Goal: Task Accomplishment & Management: Manage account settings

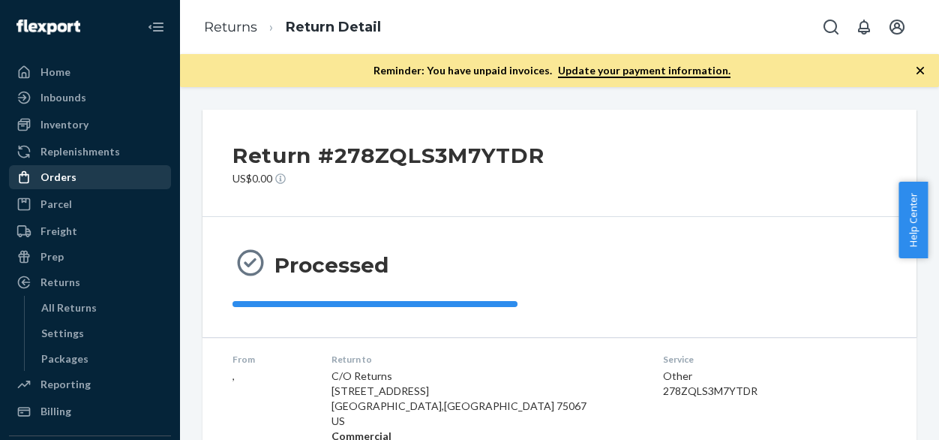
click at [59, 179] on div "Orders" at bounding box center [59, 177] width 36 height 15
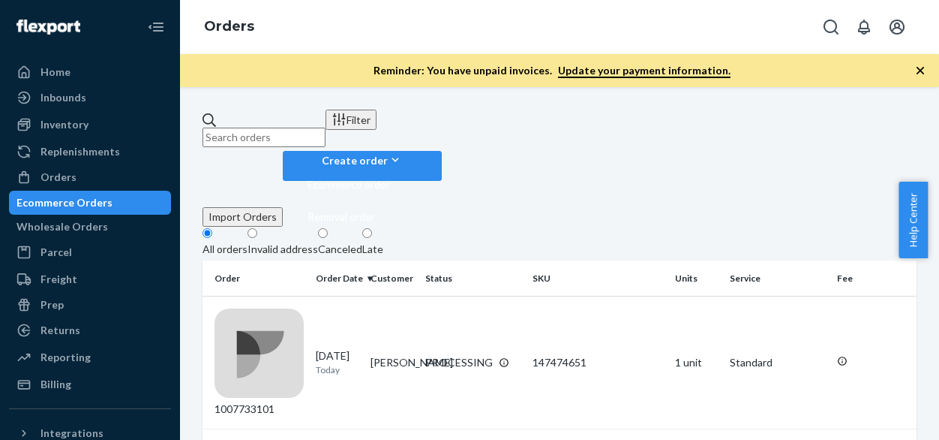
click at [302, 242] on div "Invalid address" at bounding box center [283, 249] width 71 height 15
click at [257, 228] on input "Invalid address" at bounding box center [253, 233] width 10 height 10
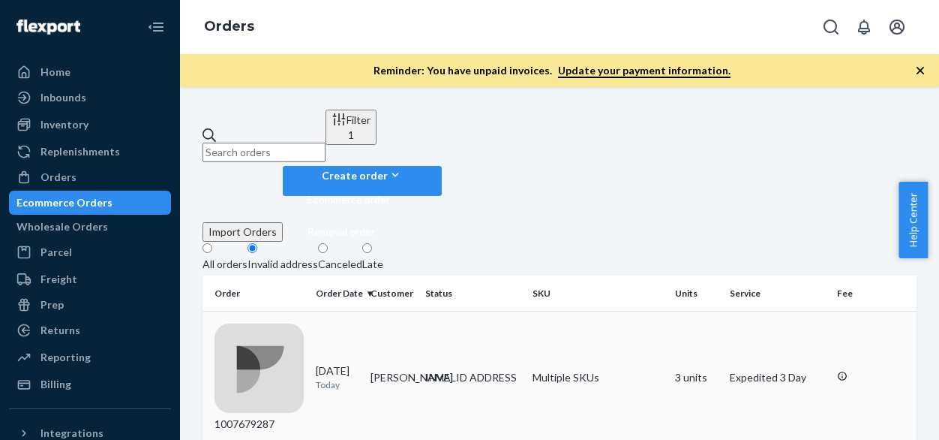
click at [387, 311] on td "[PERSON_NAME]" at bounding box center [392, 377] width 55 height 133
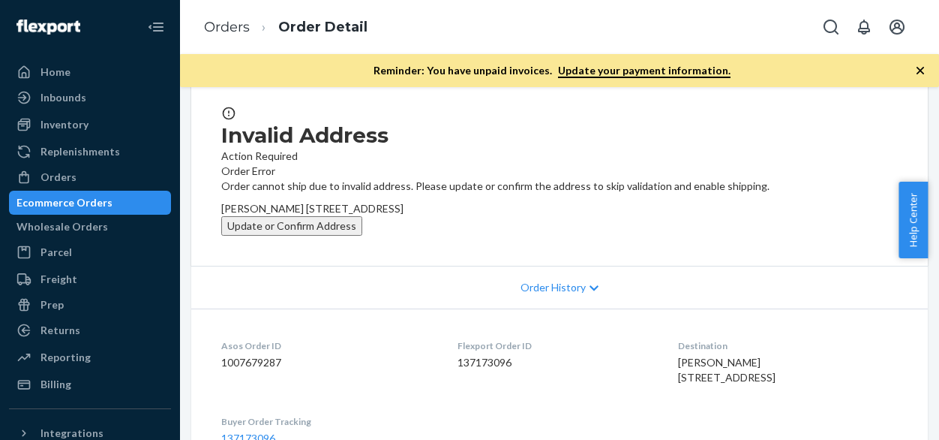
scroll to position [150, 0]
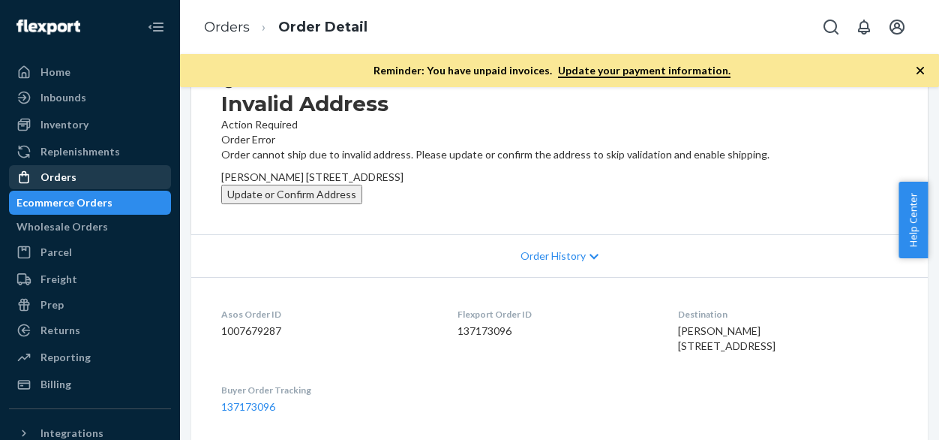
click at [53, 181] on div "Orders" at bounding box center [59, 177] width 36 height 15
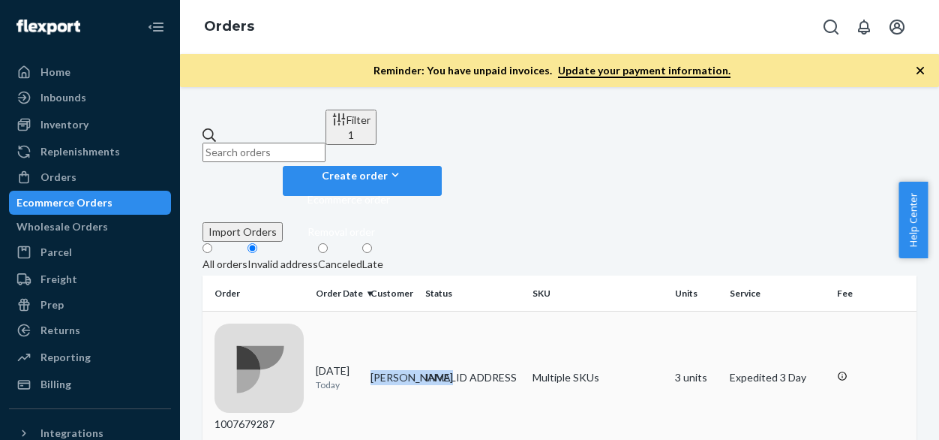
drag, startPoint x: 423, startPoint y: 274, endPoint x: 380, endPoint y: 260, distance: 45.6
click at [380, 311] on td "[PERSON_NAME]" at bounding box center [392, 377] width 55 height 133
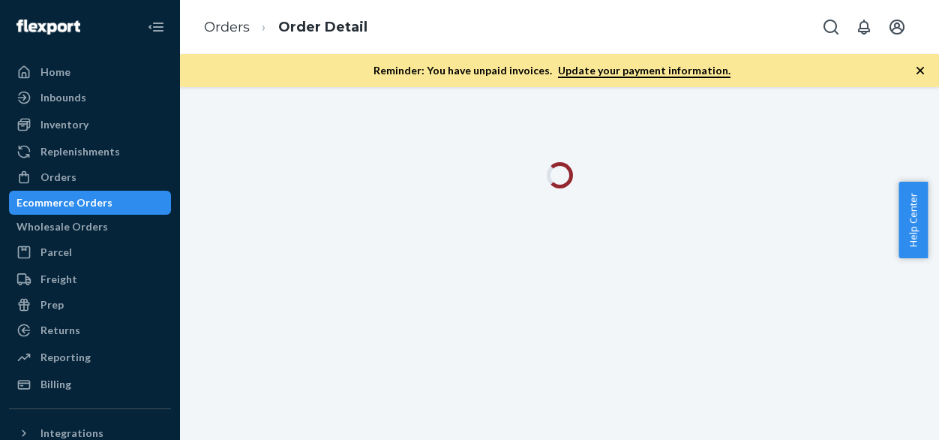
drag, startPoint x: 380, startPoint y: 260, endPoint x: 330, endPoint y: 174, distance: 99.5
click at [330, 174] on div at bounding box center [559, 175] width 759 height 26
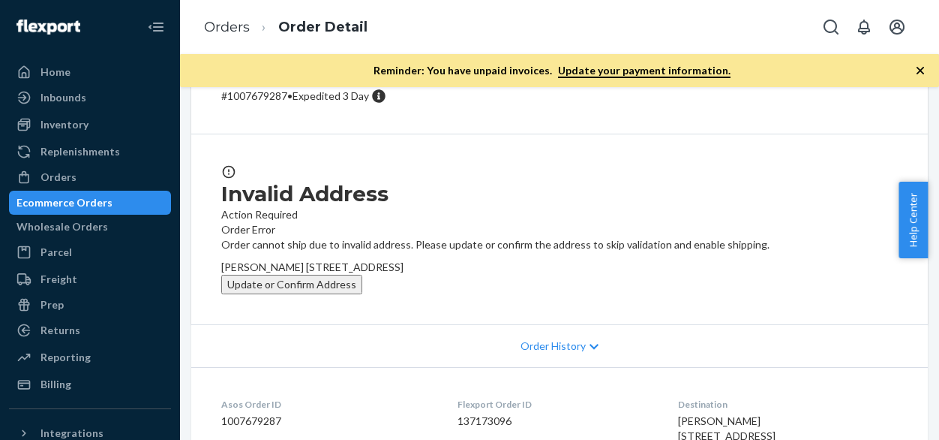
scroll to position [225, 0]
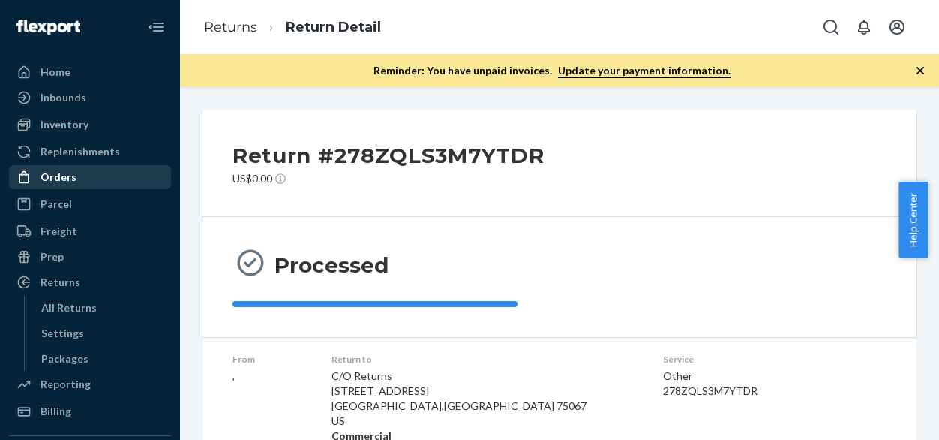
drag, startPoint x: 67, startPoint y: 185, endPoint x: 75, endPoint y: 185, distance: 8.3
click at [67, 185] on div "Orders" at bounding box center [90, 177] width 159 height 21
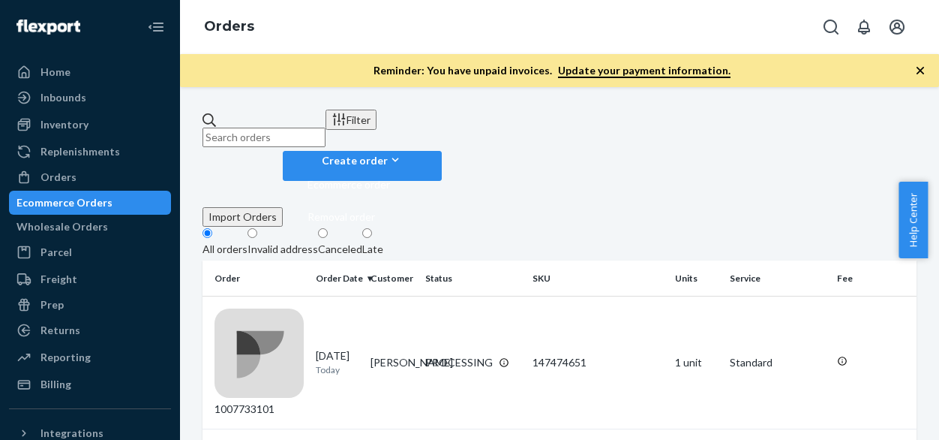
click at [314, 242] on div "Invalid address" at bounding box center [283, 249] width 71 height 15
click at [257, 228] on input "Invalid address" at bounding box center [253, 233] width 10 height 10
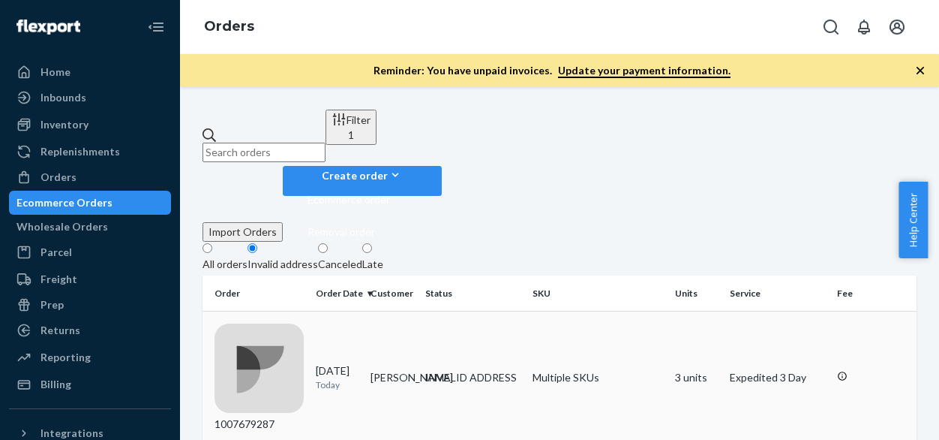
click at [383, 311] on td "[PERSON_NAME]" at bounding box center [392, 377] width 55 height 133
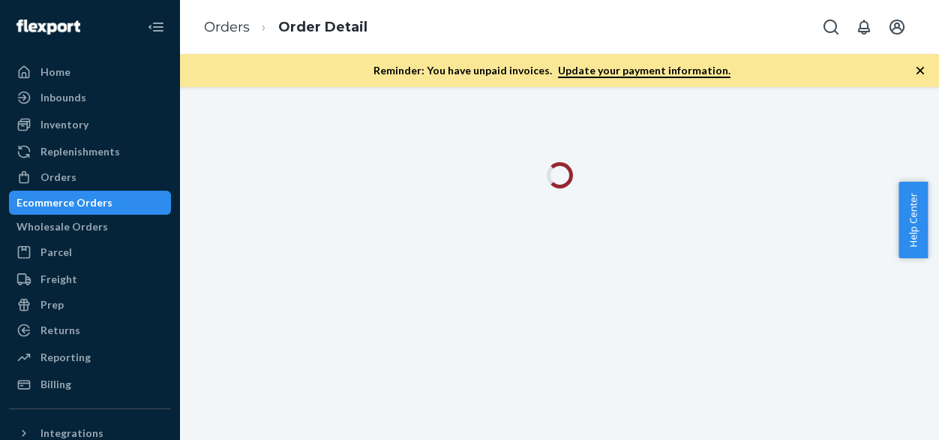
click at [687, 165] on div at bounding box center [559, 175] width 759 height 26
click at [341, 223] on div at bounding box center [559, 263] width 759 height 353
click at [94, 196] on div "Ecommerce Orders" at bounding box center [65, 202] width 96 height 15
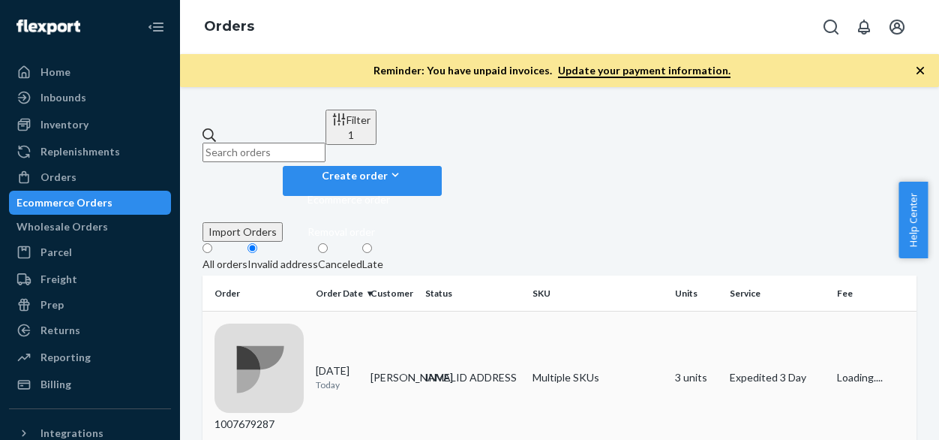
click at [393, 311] on td "[PERSON_NAME]" at bounding box center [392, 377] width 55 height 133
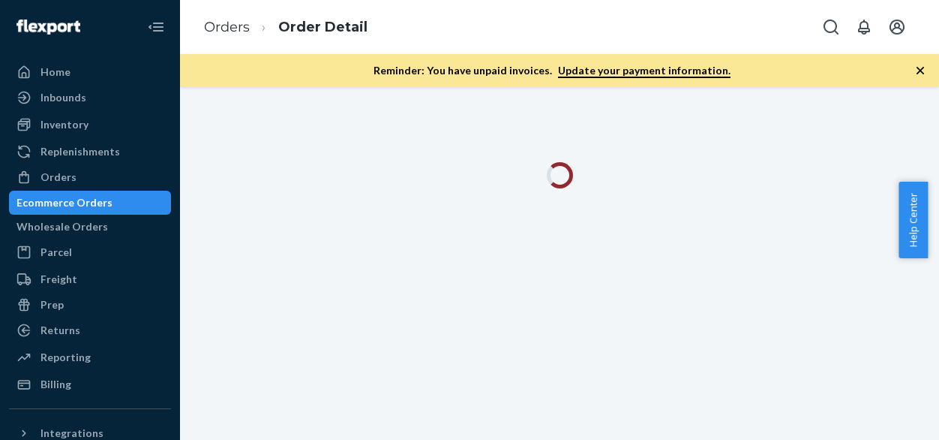
click at [733, 165] on div at bounding box center [559, 175] width 759 height 26
click at [918, 67] on icon "button" at bounding box center [921, 71] width 8 height 8
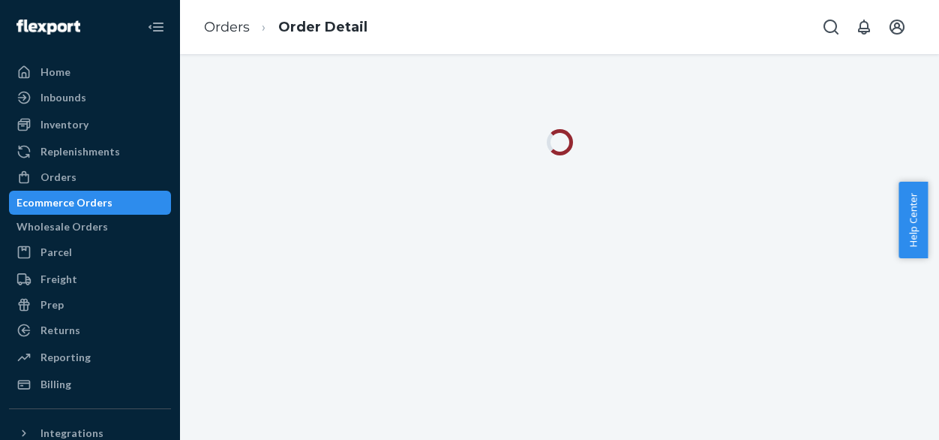
click at [300, 127] on div at bounding box center [559, 247] width 759 height 386
drag, startPoint x: 74, startPoint y: 199, endPoint x: 46, endPoint y: 185, distance: 31.6
click at [74, 199] on div "Ecommerce Orders" at bounding box center [65, 202] width 96 height 15
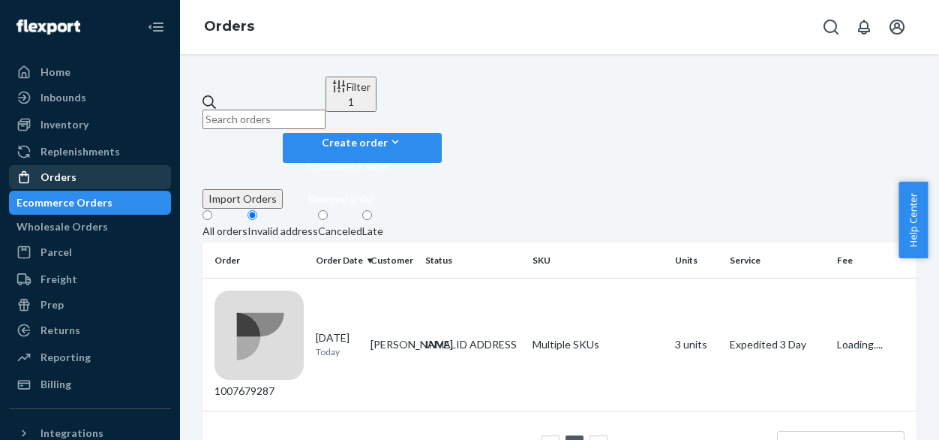
click at [45, 173] on div "Orders" at bounding box center [59, 177] width 36 height 15
click at [281, 110] on input "text" at bounding box center [264, 120] width 123 height 20
paste input "1007629263"
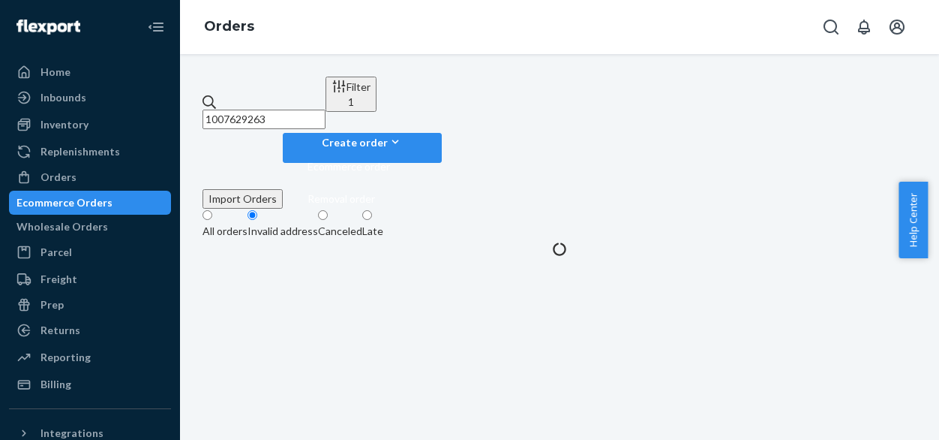
type input "1007629263"
click at [233, 224] on div "All orders" at bounding box center [225, 231] width 45 height 15
click at [212, 210] on input "All orders" at bounding box center [208, 215] width 10 height 10
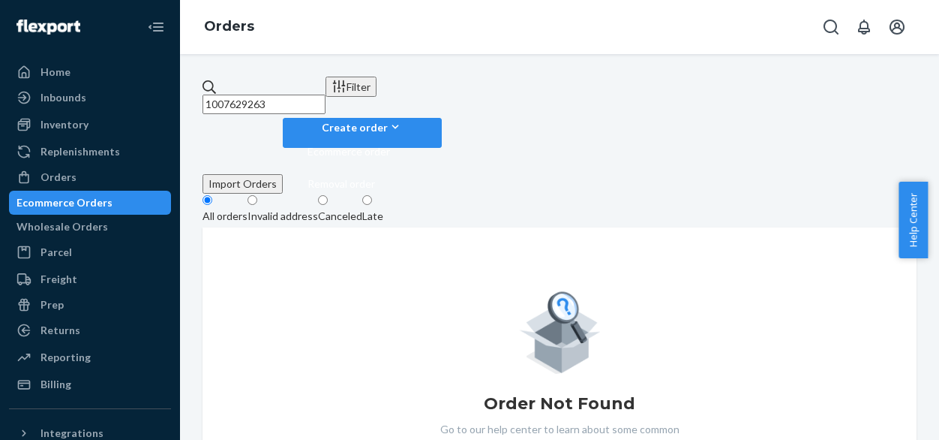
click at [239, 209] on div "All orders" at bounding box center [225, 216] width 45 height 15
click at [212, 195] on input "All orders" at bounding box center [208, 200] width 10 height 10
click at [311, 104] on input "1007629263" at bounding box center [264, 105] width 123 height 20
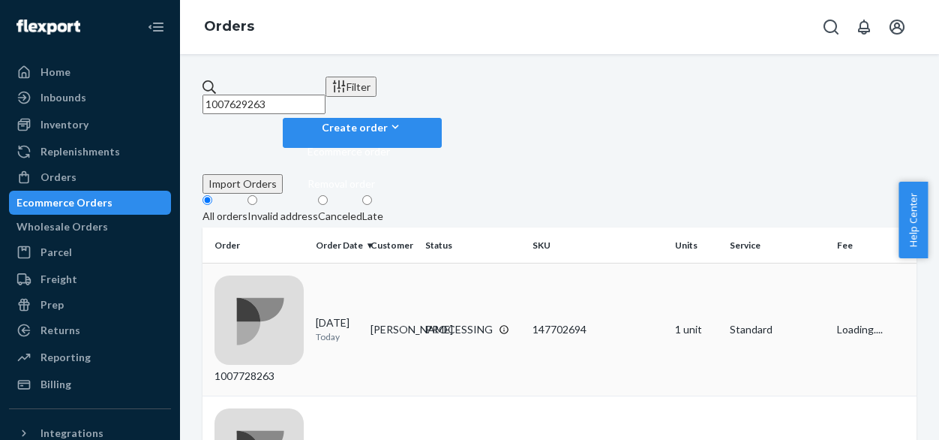
click at [397, 263] on td "[PERSON_NAME]" at bounding box center [392, 329] width 55 height 133
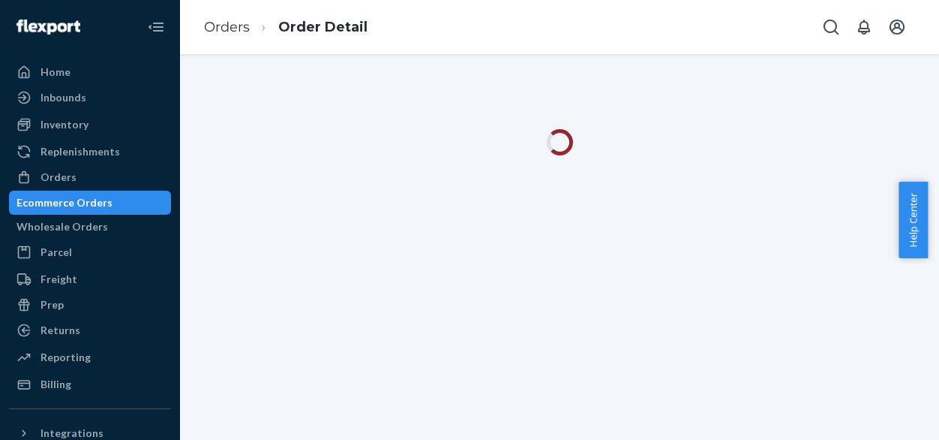
click at [425, 175] on div at bounding box center [559, 247] width 759 height 386
click at [647, 106] on div at bounding box center [559, 247] width 759 height 386
click at [705, 269] on div at bounding box center [559, 247] width 759 height 386
click at [475, 308] on div at bounding box center [559, 247] width 759 height 386
click at [549, 269] on div at bounding box center [559, 247] width 759 height 386
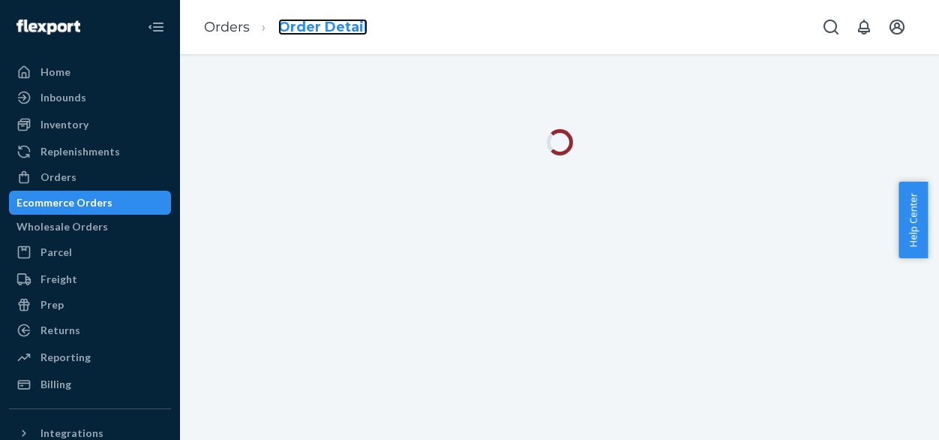
click at [342, 28] on link "Order Detail" at bounding box center [322, 27] width 89 height 17
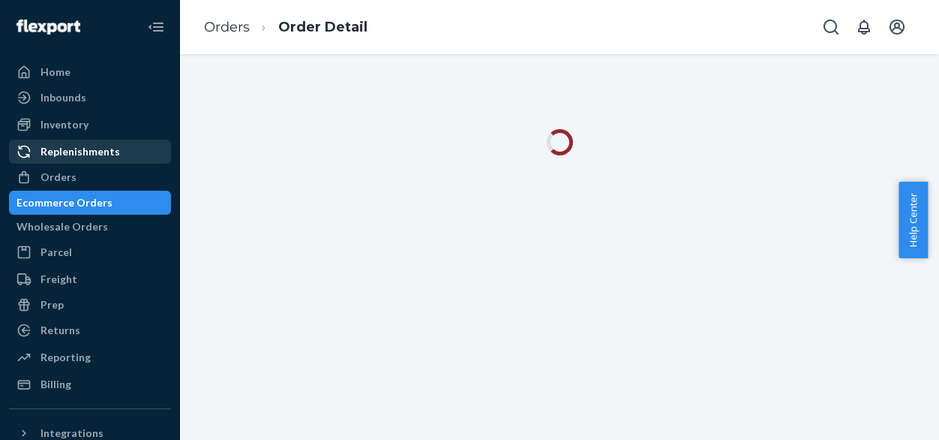
drag, startPoint x: 57, startPoint y: 171, endPoint x: 91, endPoint y: 157, distance: 36.7
click at [57, 171] on div "Orders" at bounding box center [59, 177] width 36 height 15
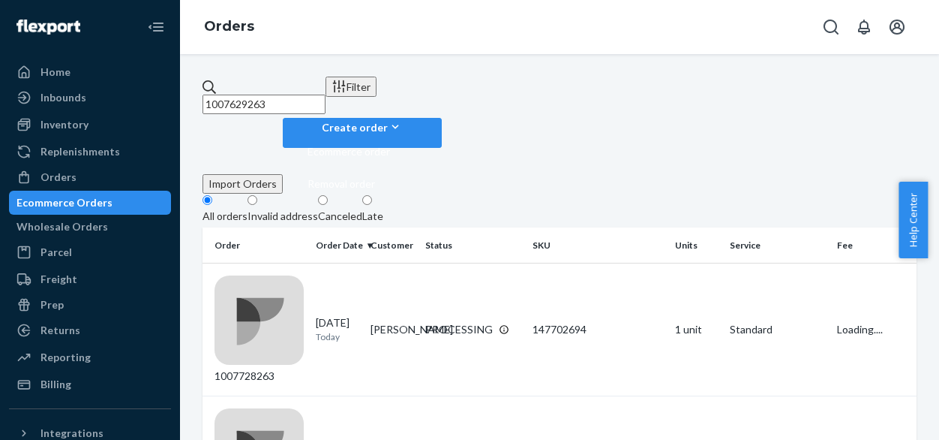
click at [326, 95] on input "1007629263" at bounding box center [264, 105] width 123 height 20
drag, startPoint x: 320, startPoint y: 89, endPoint x: 198, endPoint y: 89, distance: 121.6
paste input "76386"
type input "1007676386"
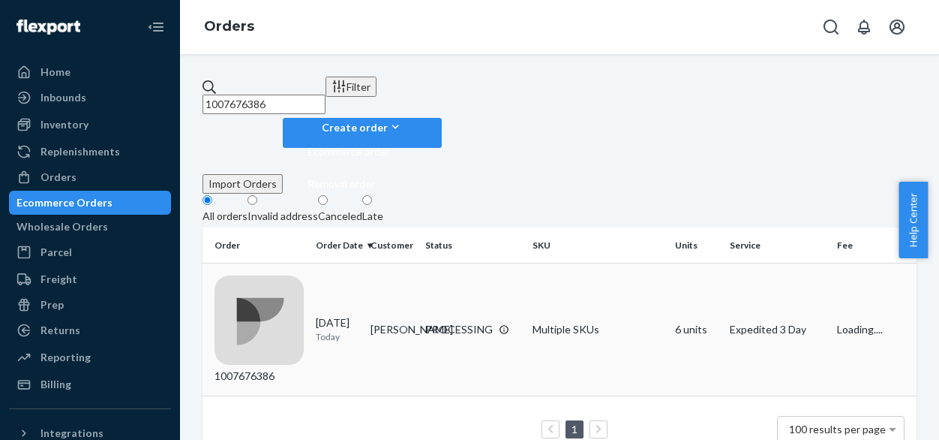
click at [390, 263] on td "[PERSON_NAME]" at bounding box center [392, 329] width 55 height 133
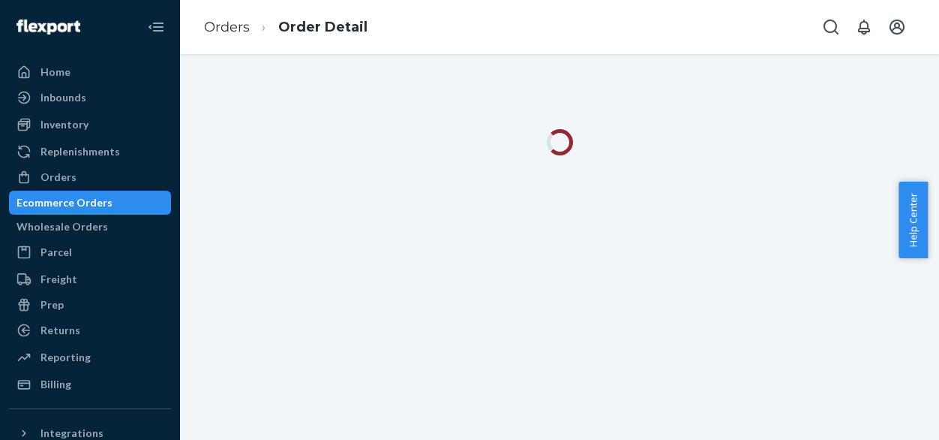
click at [636, 155] on div at bounding box center [559, 142] width 759 height 26
click at [429, 228] on div at bounding box center [559, 247] width 759 height 386
click at [69, 173] on div "Orders" at bounding box center [59, 177] width 36 height 15
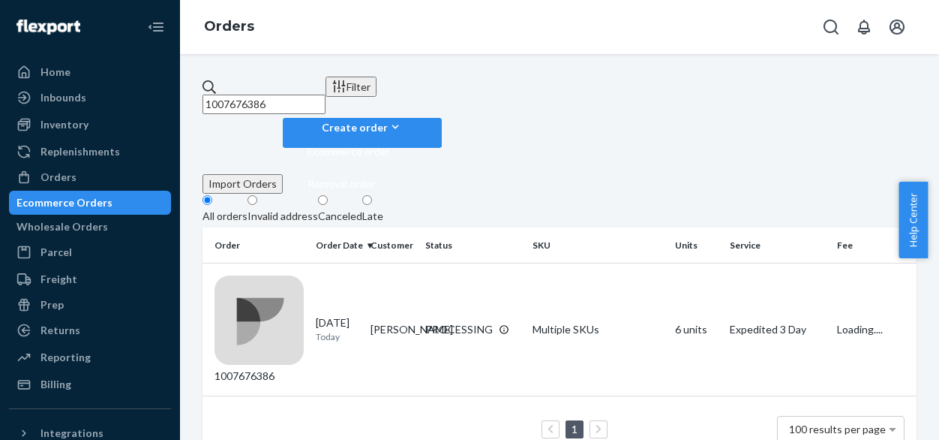
click at [302, 209] on div "Invalid address" at bounding box center [283, 216] width 71 height 15
click at [257, 195] on input "Invalid address" at bounding box center [253, 200] width 10 height 10
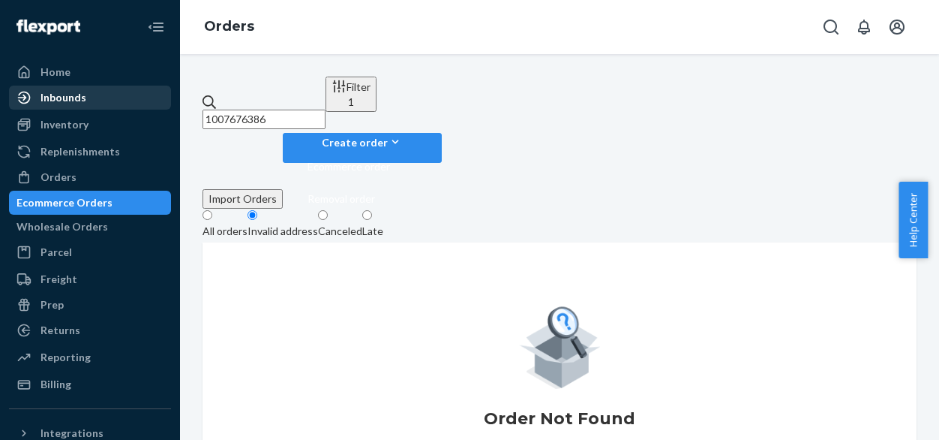
drag, startPoint x: 321, startPoint y: 94, endPoint x: 152, endPoint y: 94, distance: 168.8
click at [152, 94] on div "Home Inbounds Shipping Plans Problems Inventory Products Branded Packaging Repl…" at bounding box center [469, 220] width 939 height 440
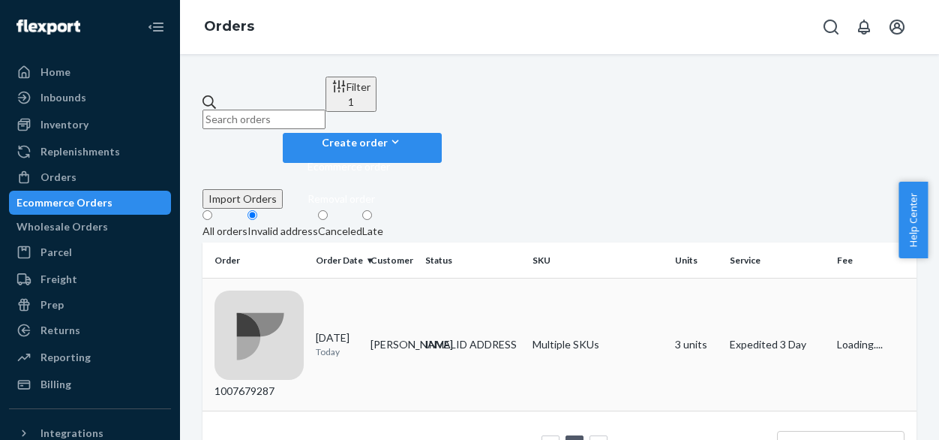
click at [388, 278] on td "[PERSON_NAME]" at bounding box center [392, 344] width 55 height 133
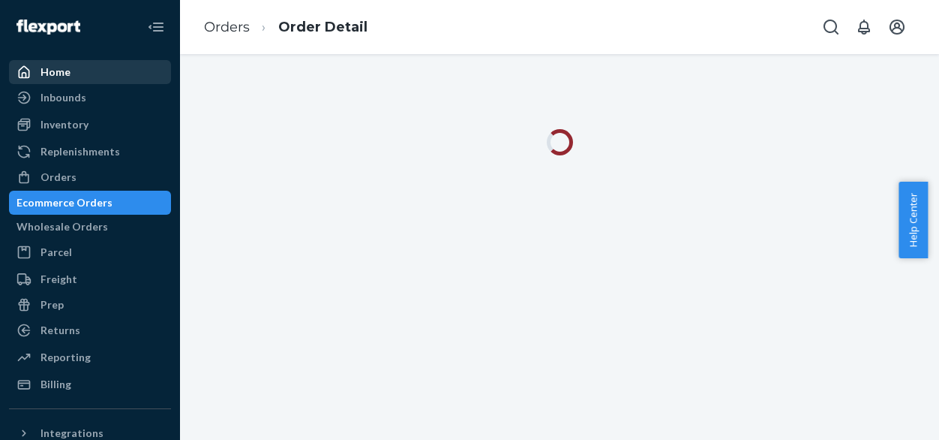
click at [65, 73] on div "Home" at bounding box center [56, 72] width 30 height 15
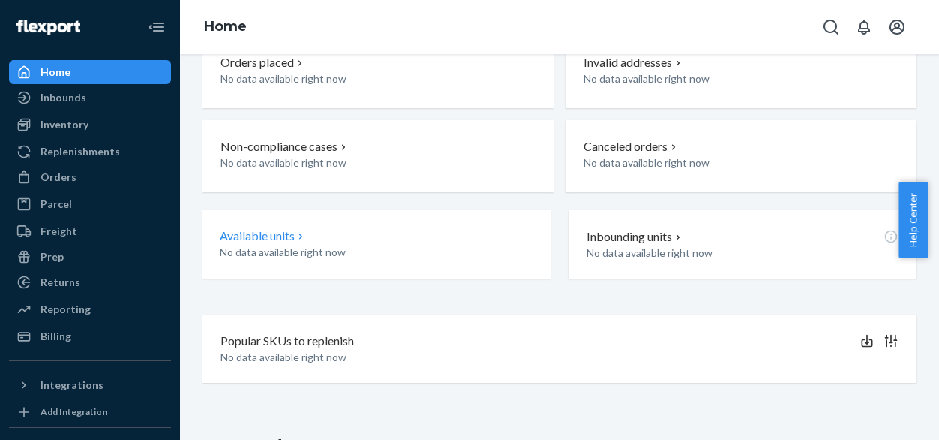
scroll to position [75, 0]
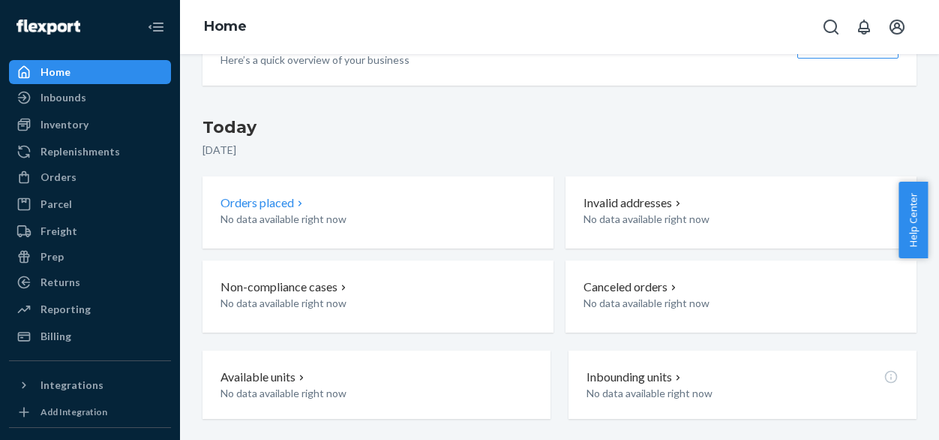
click at [428, 230] on div "Orders placed No data available right now" at bounding box center [378, 212] width 351 height 72
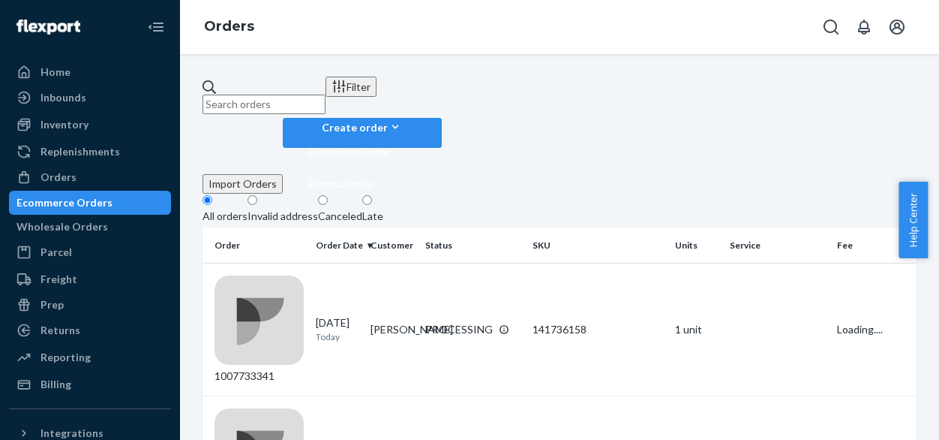
click at [311, 209] on div "Invalid address" at bounding box center [283, 216] width 71 height 15
click at [257, 195] on input "Invalid address" at bounding box center [253, 200] width 10 height 10
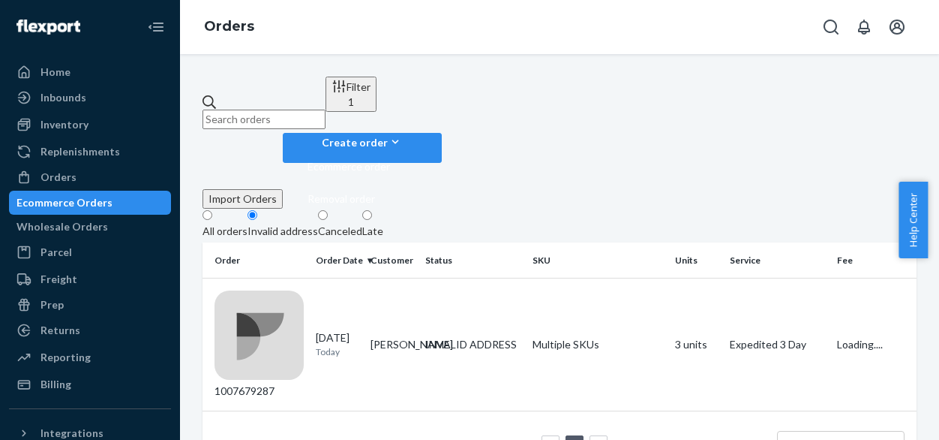
drag, startPoint x: 480, startPoint y: 239, endPoint x: 494, endPoint y: 239, distance: 14.3
click at [481, 337] on div "INVALID ADDRESS" at bounding box center [471, 344] width 92 height 15
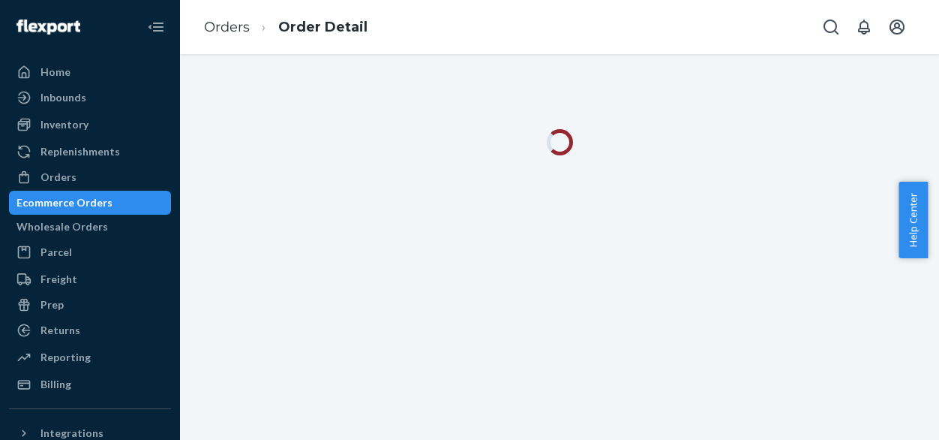
click at [629, 176] on div at bounding box center [559, 247] width 759 height 386
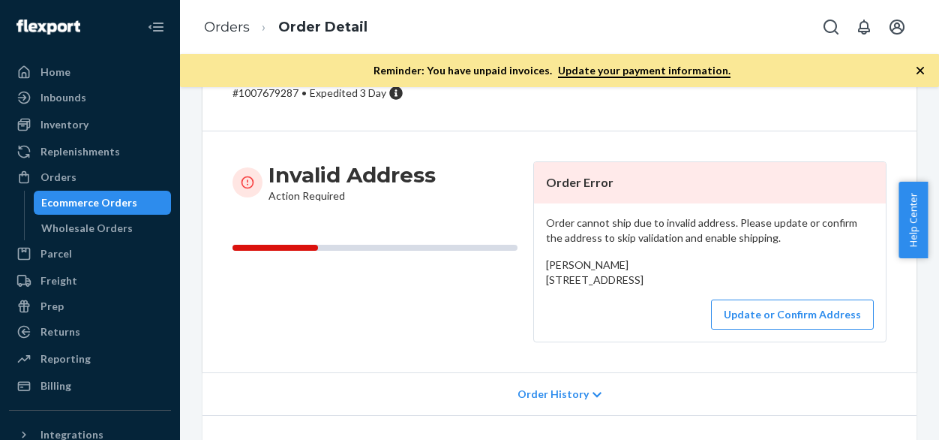
scroll to position [300, 0]
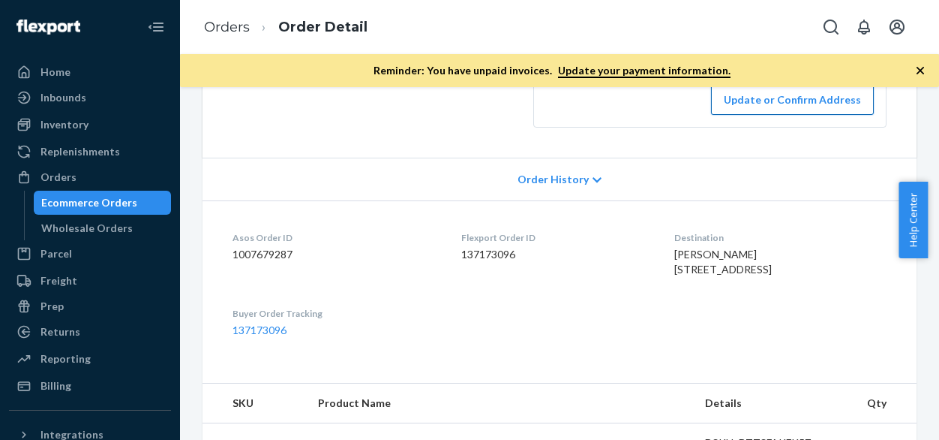
click at [780, 115] on button "Update or Confirm Address" at bounding box center [792, 100] width 163 height 30
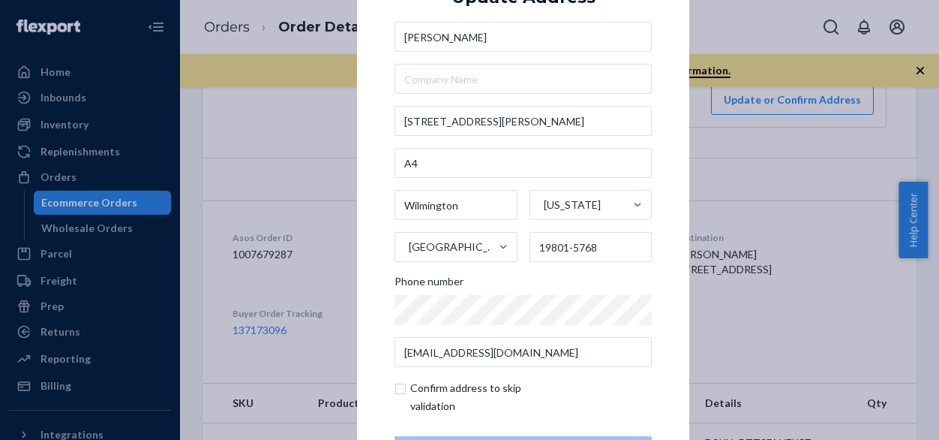
click at [255, 161] on div "× Update Address [PERSON_NAME] [STREET_ADDRESS][US_STATE][PHONE_NUMBER] Phone n…" at bounding box center [469, 220] width 939 height 440
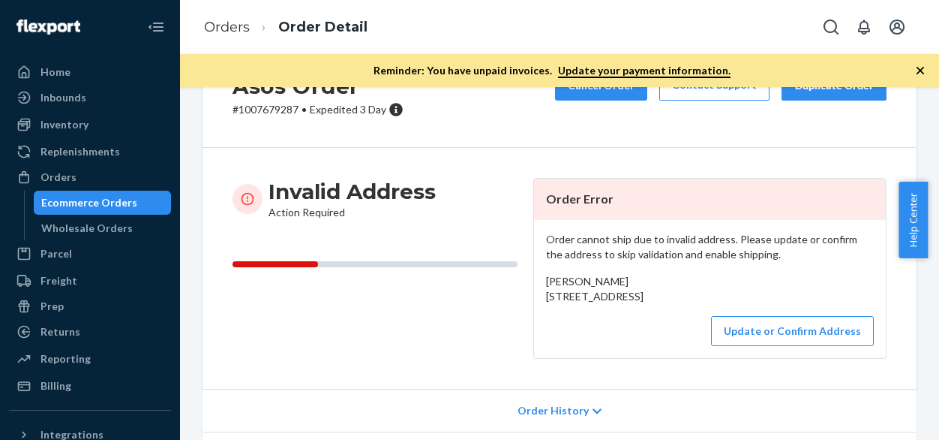
scroll to position [0, 0]
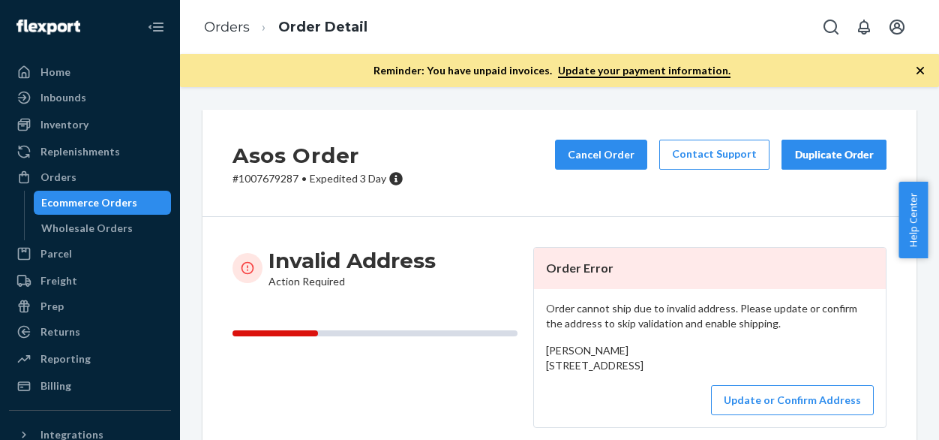
click at [612, 373] on div "[PERSON_NAME] [STREET_ADDRESS]" at bounding box center [710, 358] width 328 height 30
drag, startPoint x: 569, startPoint y: 412, endPoint x: 538, endPoint y: 356, distance: 64.1
click at [538, 356] on div "Order cannot ship due to invalid address. Please update or confirm the address …" at bounding box center [710, 358] width 352 height 138
copy span "[PERSON_NAME] [STREET_ADDRESS]"
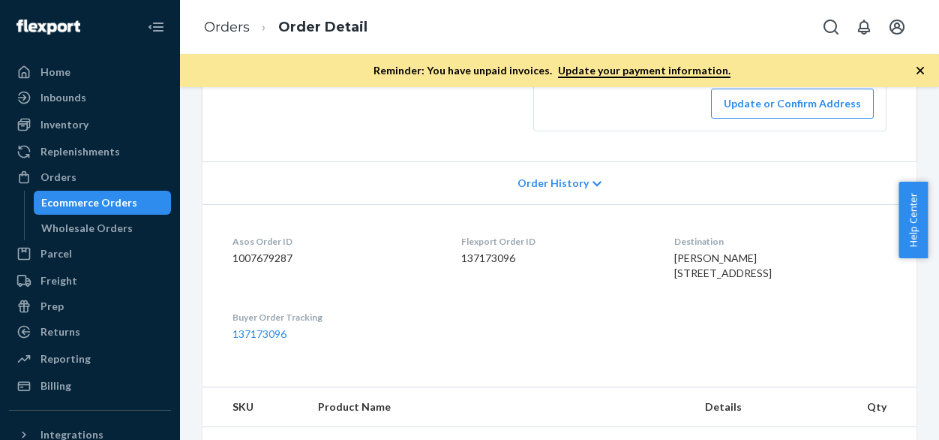
scroll to position [300, 0]
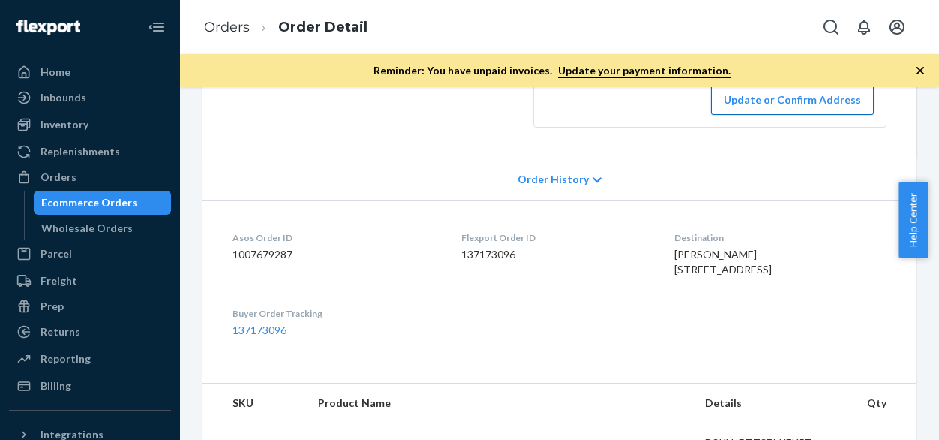
click at [762, 115] on button "Update or Confirm Address" at bounding box center [792, 100] width 163 height 30
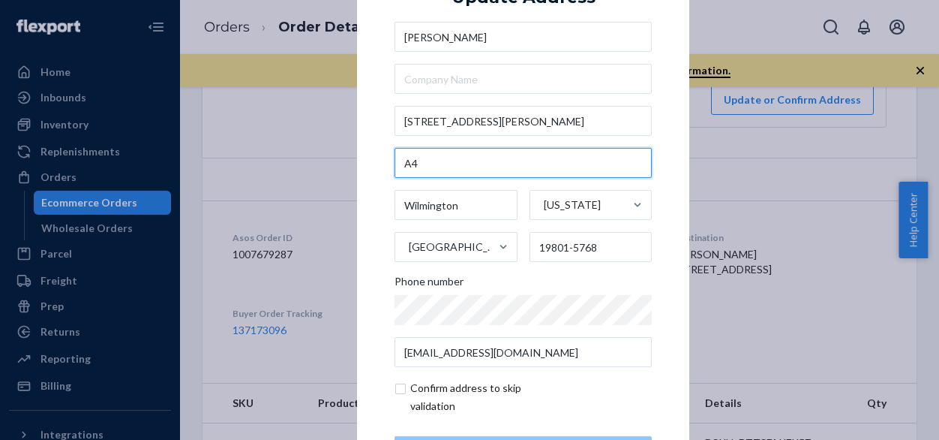
click at [437, 168] on input "A4" at bounding box center [523, 163] width 257 height 30
type input "A3"
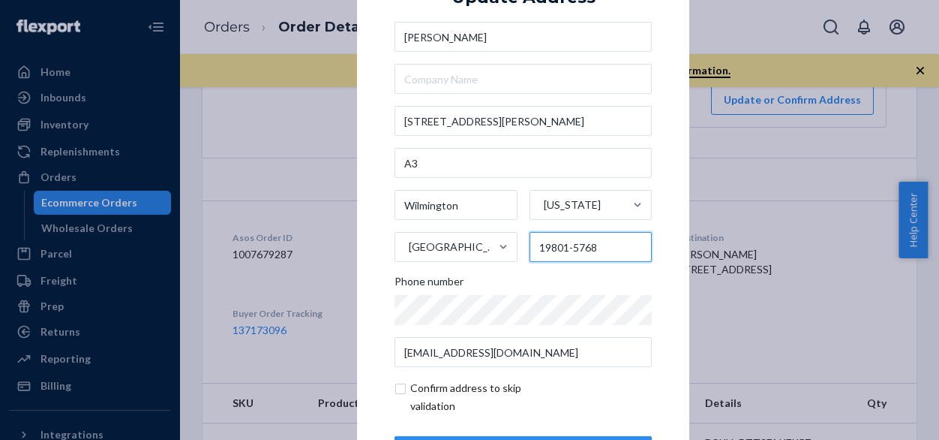
click at [609, 248] on input "19801-5768" at bounding box center [591, 247] width 123 height 30
drag, startPoint x: 599, startPoint y: 248, endPoint x: 522, endPoint y: 247, distance: 76.6
click at [522, 247] on div "Wilmington [US_STATE] [GEOGRAPHIC_DATA] 19801-5768" at bounding box center [523, 226] width 257 height 72
paste input "576"
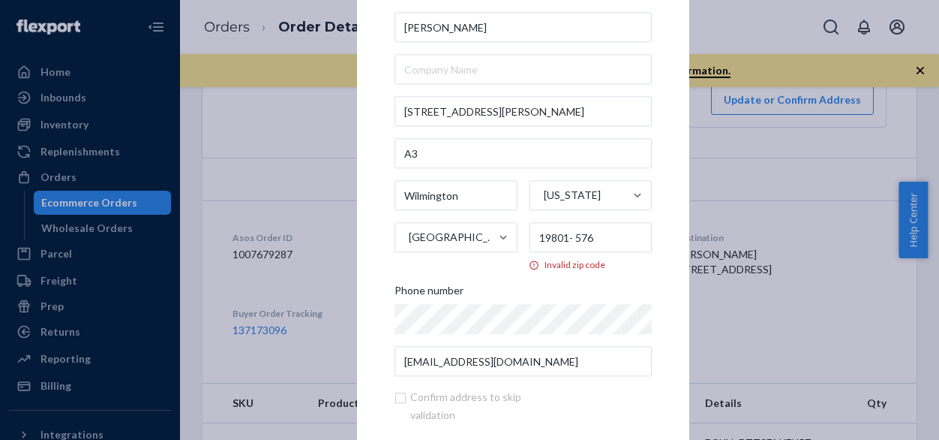
click at [606, 286] on div "Phone number" at bounding box center [523, 294] width 257 height 21
click at [608, 239] on input "19801- 576" at bounding box center [591, 238] width 123 height 30
click at [617, 236] on input "19801- 576" at bounding box center [591, 238] width 123 height 30
type input "19801- 5768"
click at [602, 299] on div "Phone number" at bounding box center [523, 294] width 257 height 21
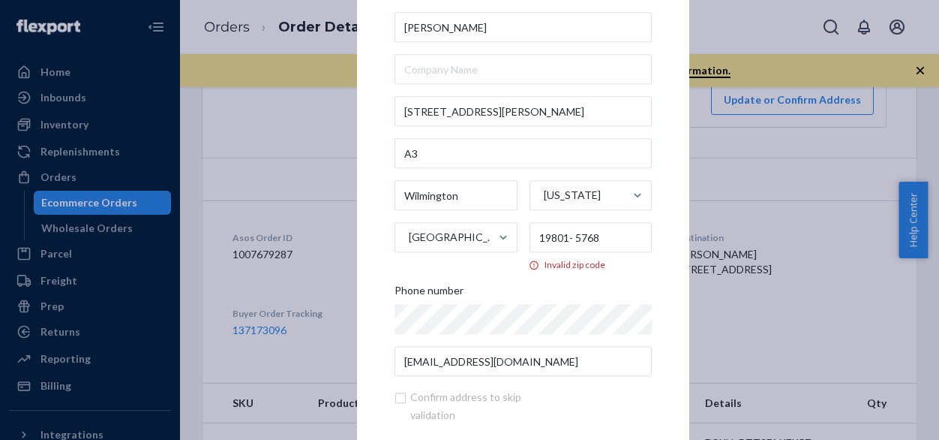
click at [632, 254] on label "19801- 5768 Invalid zip code" at bounding box center [591, 247] width 123 height 49
click at [632, 253] on input "19801- 5768" at bounding box center [591, 238] width 123 height 30
click at [557, 279] on div "[PERSON_NAME] [STREET_ADDRESS][US_STATE] Phone number [EMAIL_ADDRESS][DOMAIN_NA…" at bounding box center [523, 195] width 257 height 364
click at [540, 262] on div "Invalid zip code" at bounding box center [591, 265] width 123 height 13
click at [540, 253] on input "19801- 5768" at bounding box center [591, 238] width 123 height 30
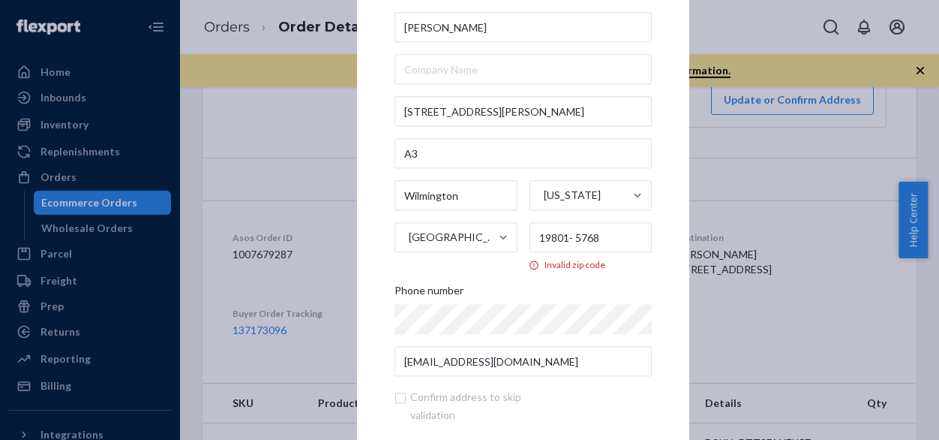
click at [530, 265] on icon at bounding box center [534, 264] width 9 height 9
click at [530, 253] on input "19801- 5768" at bounding box center [591, 238] width 123 height 30
drag, startPoint x: 604, startPoint y: 239, endPoint x: 522, endPoint y: 236, distance: 81.9
click at [522, 236] on div "Wilmington [US_STATE] [GEOGRAPHIC_DATA] 19801- 5768 Invalid zip code" at bounding box center [523, 226] width 257 height 91
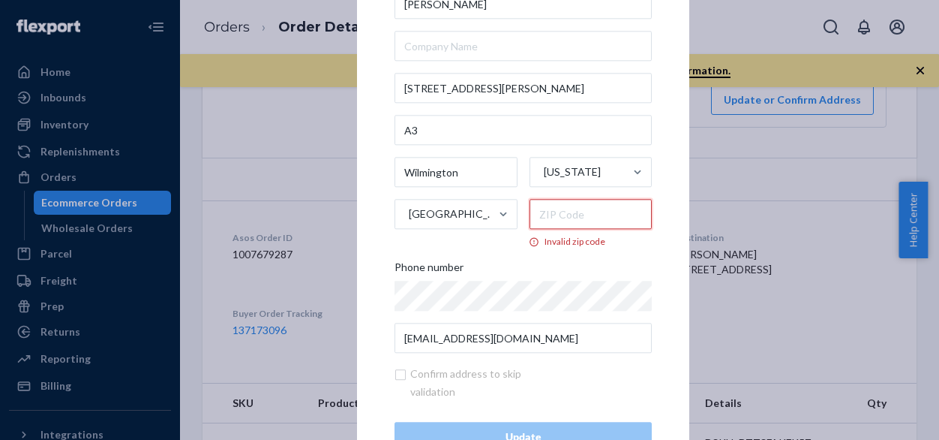
scroll to position [0, 0]
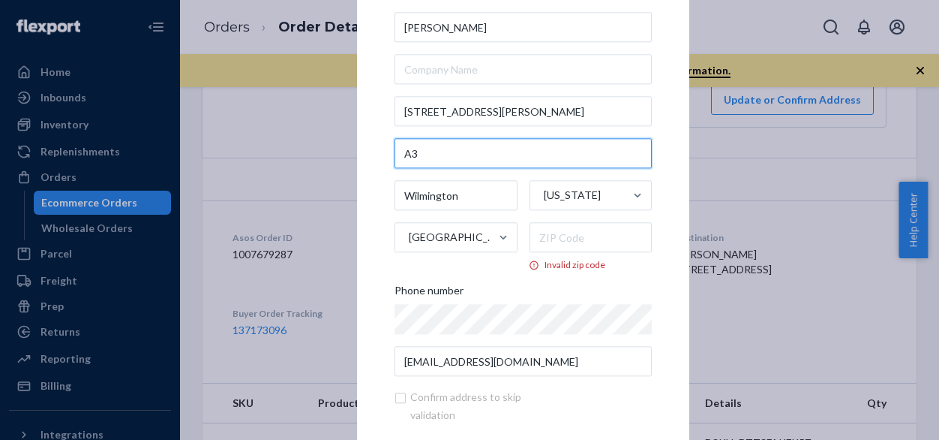
click at [476, 152] on input "A3" at bounding box center [523, 154] width 257 height 30
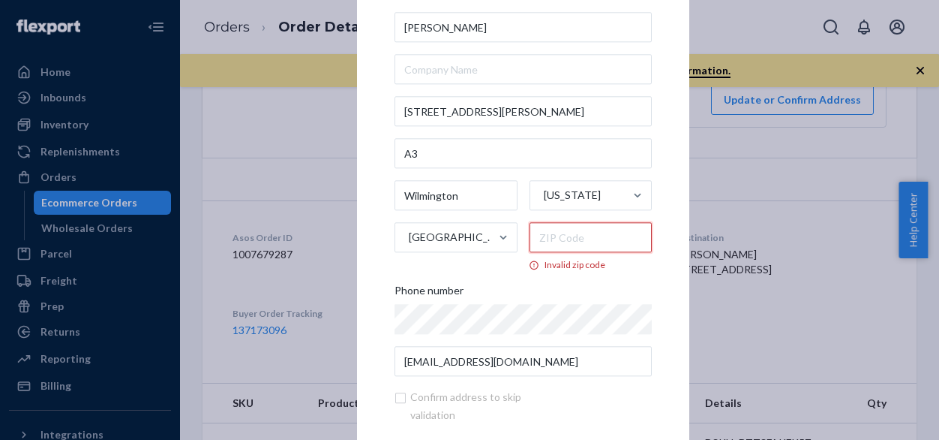
click at [564, 246] on input "Invalid zip code" at bounding box center [591, 238] width 123 height 30
type input "75067"
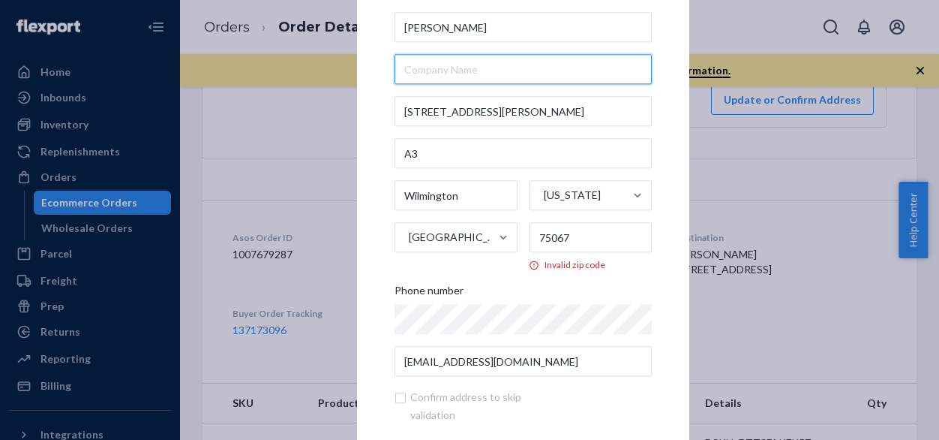
type input "Asos"
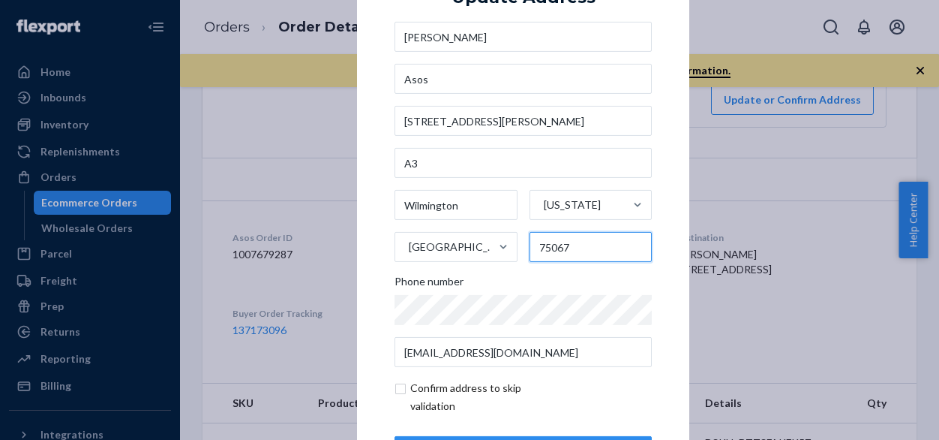
click at [597, 244] on input "75067" at bounding box center [591, 247] width 123 height 30
click at [280, 203] on div "× Update Address [PERSON_NAME] Asos [STREET_ADDRESS][US_STATE] Phone number [EM…" at bounding box center [469, 220] width 939 height 440
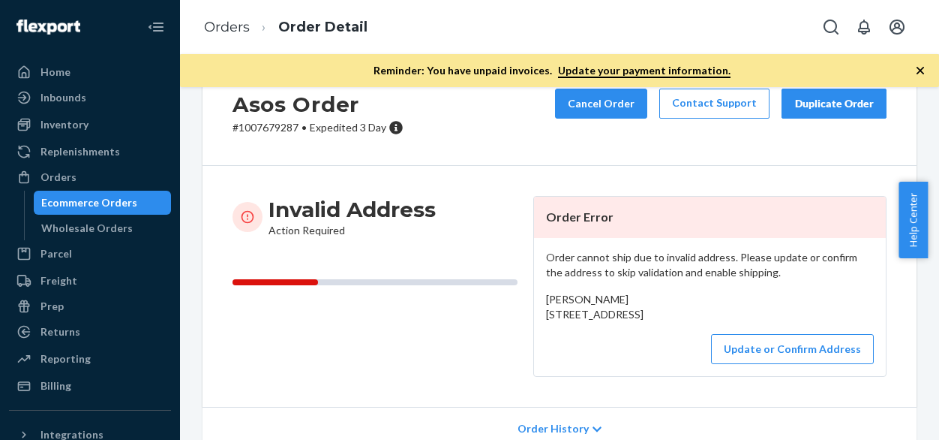
scroll to position [75, 0]
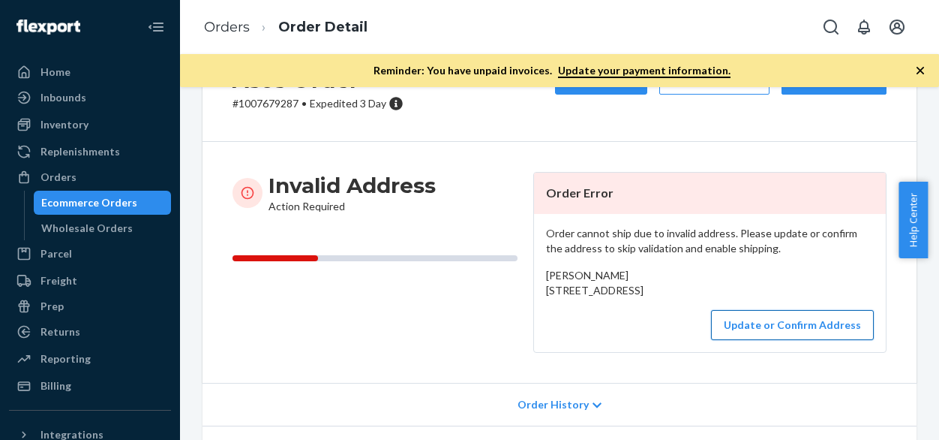
click at [782, 340] on button "Update or Confirm Address" at bounding box center [792, 325] width 163 height 30
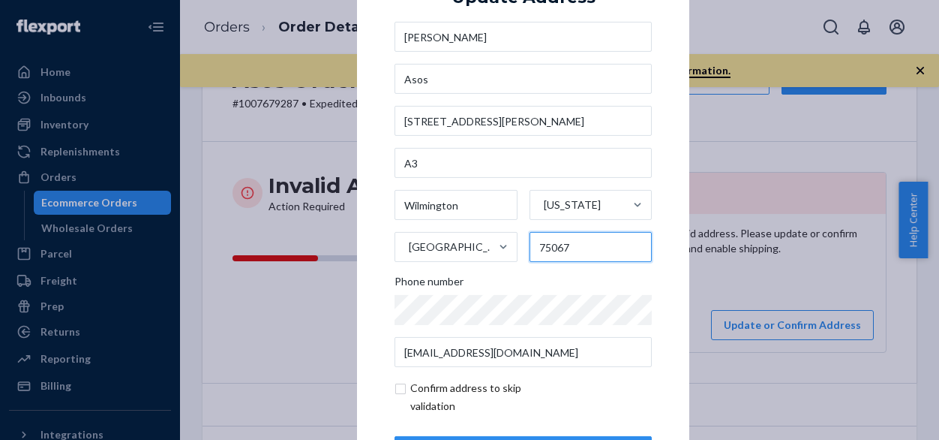
click at [581, 245] on input "75067" at bounding box center [591, 247] width 123 height 30
click at [582, 244] on input "75067" at bounding box center [591, 247] width 123 height 30
drag, startPoint x: 584, startPoint y: 253, endPoint x: 517, endPoint y: 248, distance: 66.9
click at [517, 248] on div "Wilmington [US_STATE] [GEOGRAPHIC_DATA] 75067" at bounding box center [523, 226] width 257 height 72
paste input "19801- 576"
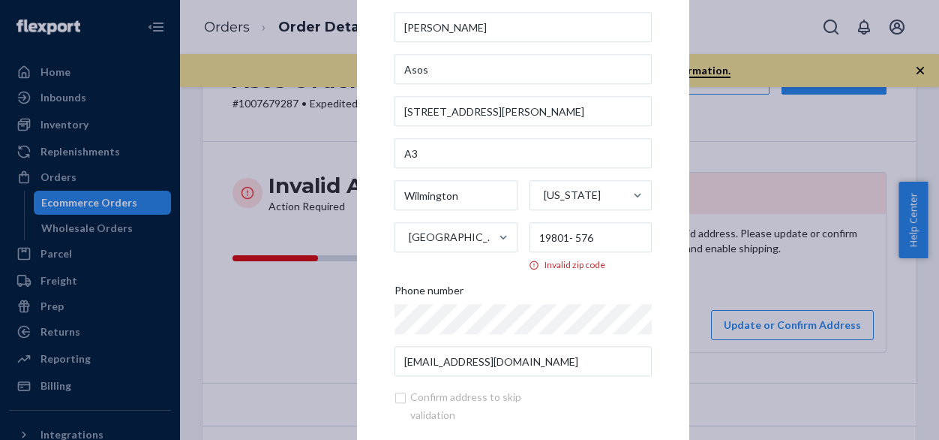
click at [527, 268] on icon at bounding box center [534, 265] width 15 height 11
click at [530, 253] on input "19801- 576" at bounding box center [591, 238] width 123 height 30
drag, startPoint x: 633, startPoint y: 301, endPoint x: 632, endPoint y: 273, distance: 27.8
click at [633, 300] on div "Phone number" at bounding box center [523, 294] width 257 height 21
click at [627, 241] on input "19801- 5768" at bounding box center [591, 238] width 123 height 30
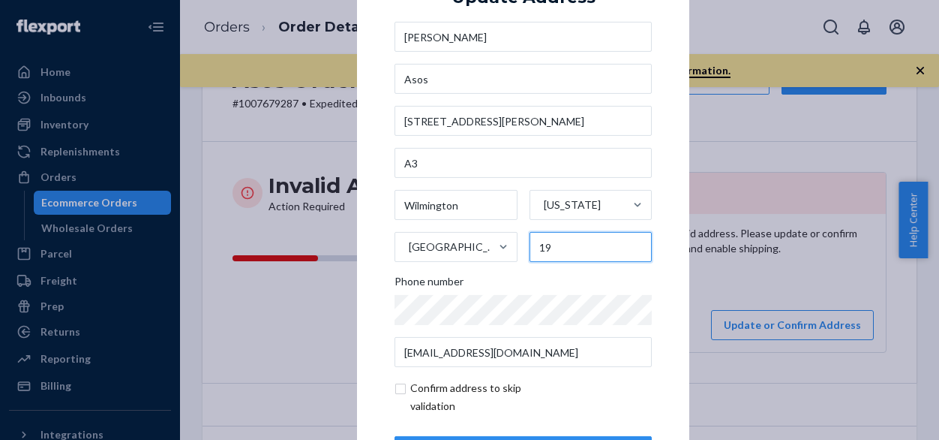
type input "1"
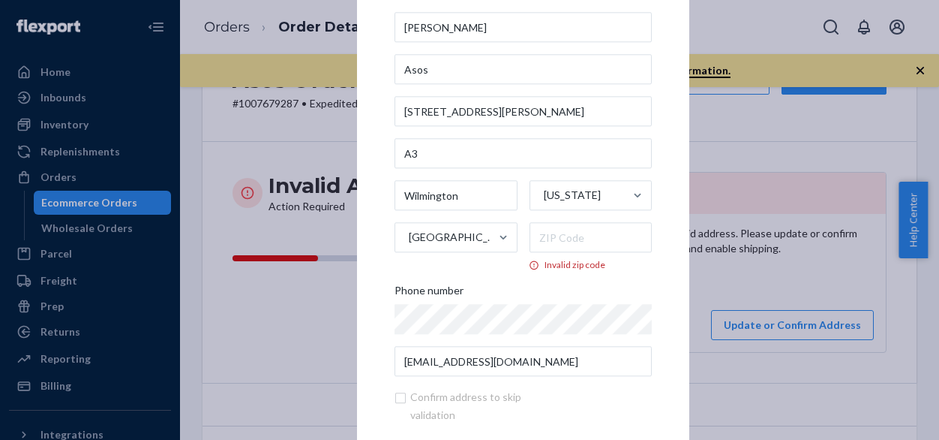
click at [715, 145] on div "× Update Address [PERSON_NAME] Asos [STREET_ADDRESS][US_STATE] Invalid zip code…" at bounding box center [469, 220] width 939 height 440
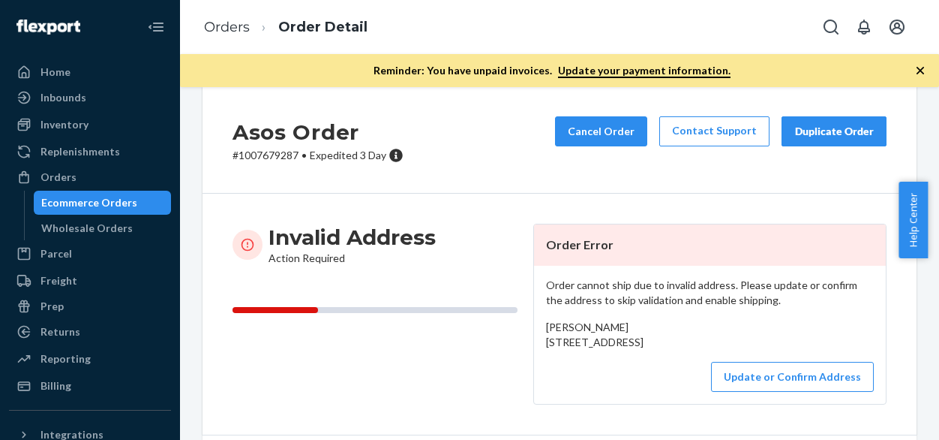
scroll to position [0, 0]
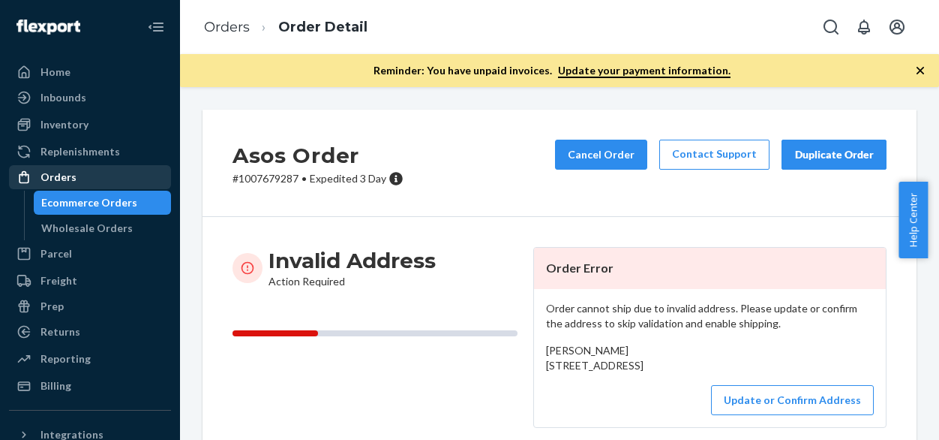
click at [62, 177] on div "Orders" at bounding box center [59, 177] width 36 height 15
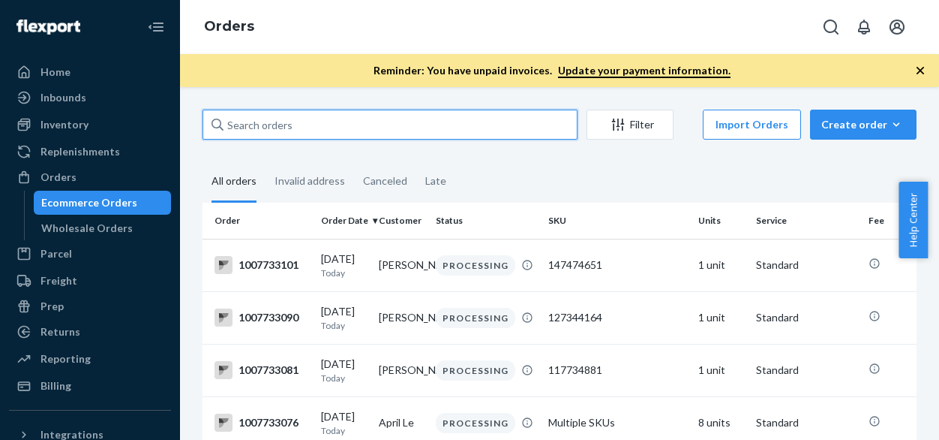
click at [360, 128] on input "text" at bounding box center [390, 125] width 375 height 30
click at [359, 126] on input "text" at bounding box center [390, 125] width 375 height 30
paste input "1007676386"
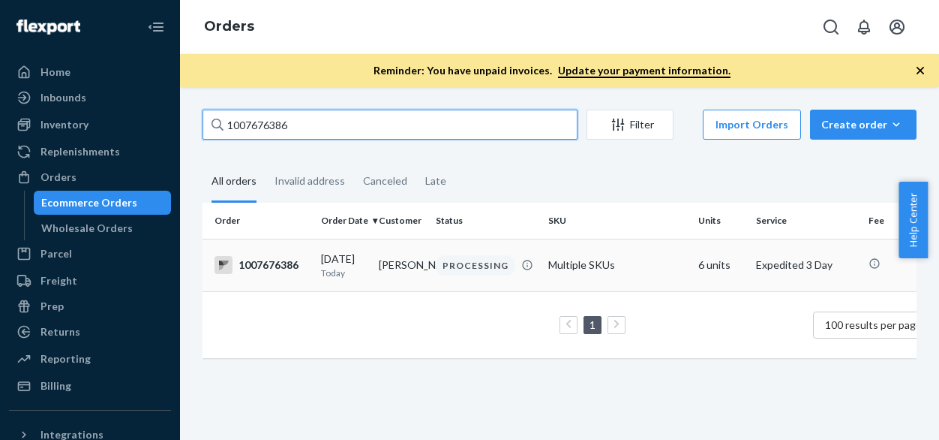
type input "1007676386"
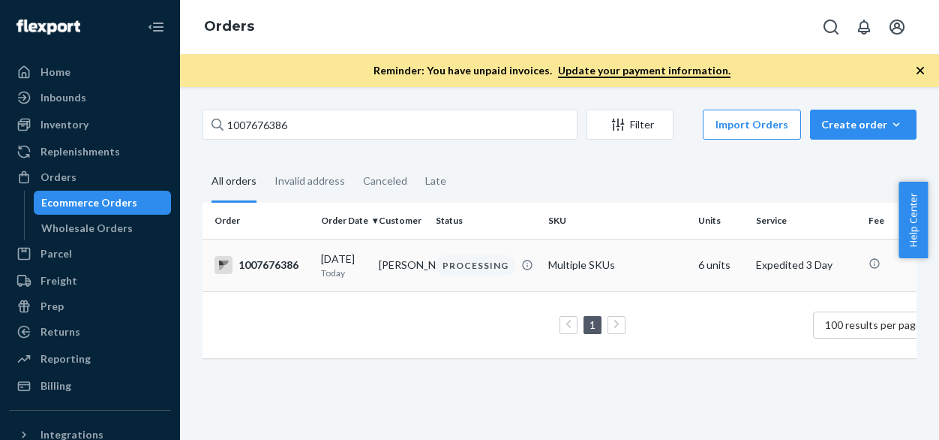
click at [476, 266] on div "PROCESSING" at bounding box center [476, 265] width 80 height 20
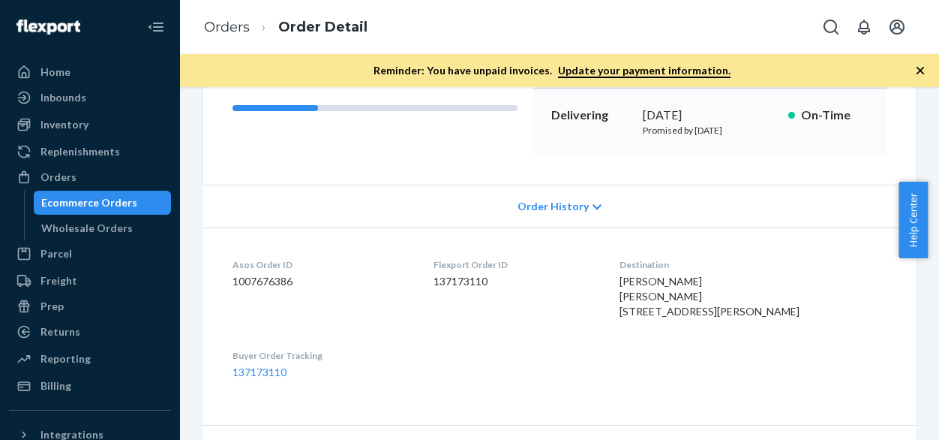
scroll to position [300, 0]
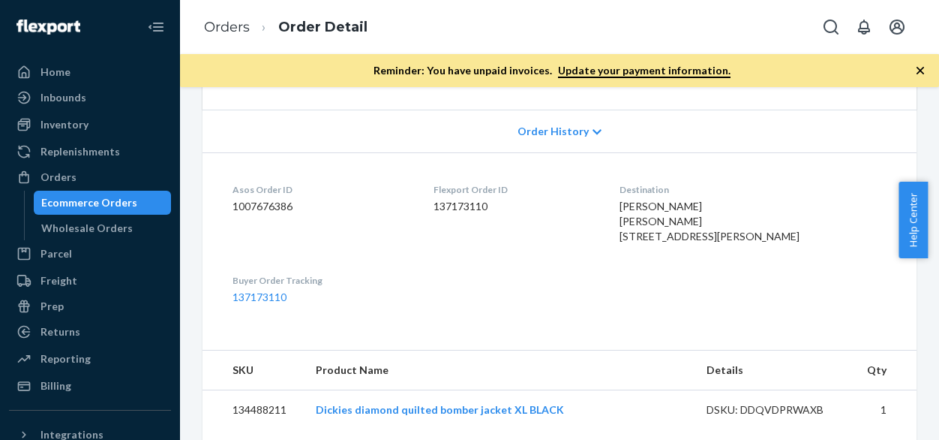
click at [687, 244] on div "[PERSON_NAME] [PERSON_NAME] [STREET_ADDRESS][PERSON_NAME]" at bounding box center [753, 221] width 267 height 45
click at [658, 244] on div "[PERSON_NAME] [PERSON_NAME] [STREET_ADDRESS][PERSON_NAME]" at bounding box center [753, 221] width 267 height 45
drag, startPoint x: 774, startPoint y: 248, endPoint x: 636, endPoint y: 218, distance: 141.5
click at [636, 218] on dl "Asos Order ID 1007676386 Flexport Order ID 137173110 Destination [PERSON_NAME] …" at bounding box center [560, 243] width 714 height 182
copy span "[PERSON_NAME] [STREET_ADDRESS][PERSON_NAME]"
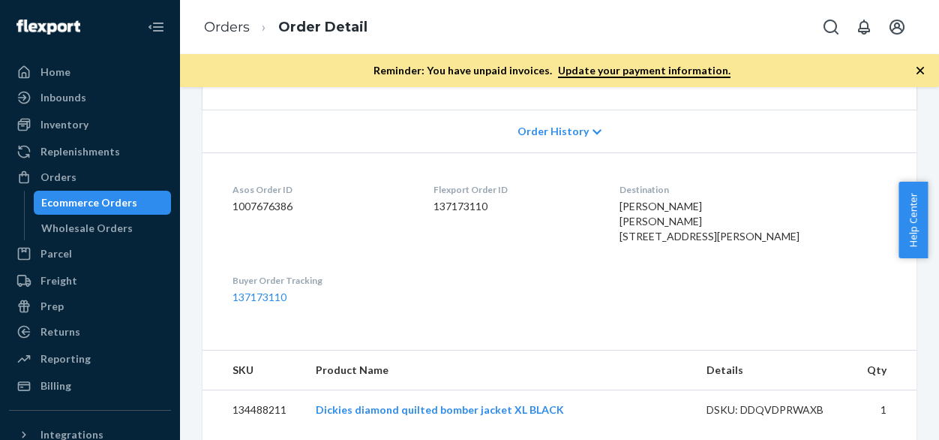
click at [828, 209] on div "[PERSON_NAME] [PERSON_NAME] [STREET_ADDRESS][PERSON_NAME]" at bounding box center [753, 221] width 267 height 45
click at [62, 179] on div "Orders" at bounding box center [59, 177] width 36 height 15
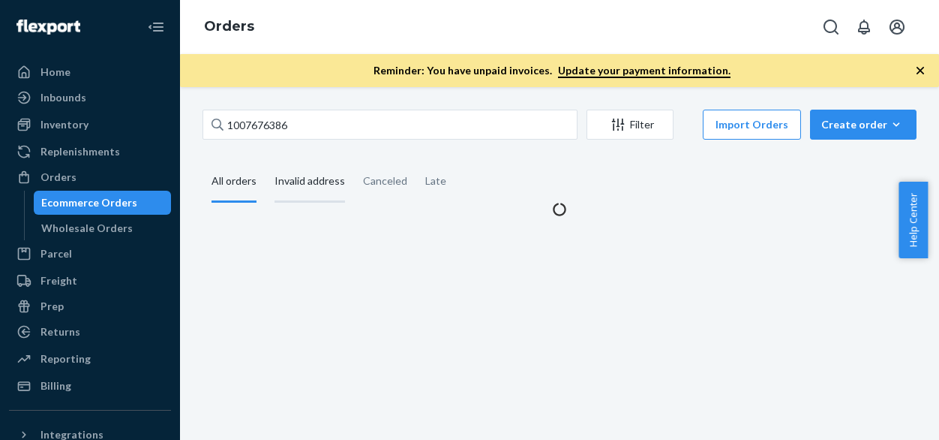
click at [311, 181] on div "Invalid address" at bounding box center [310, 181] width 71 height 41
click at [266, 161] on input "Invalid address" at bounding box center [266, 161] width 0 height 0
click at [657, 122] on div "1" at bounding box center [654, 125] width 12 height 18
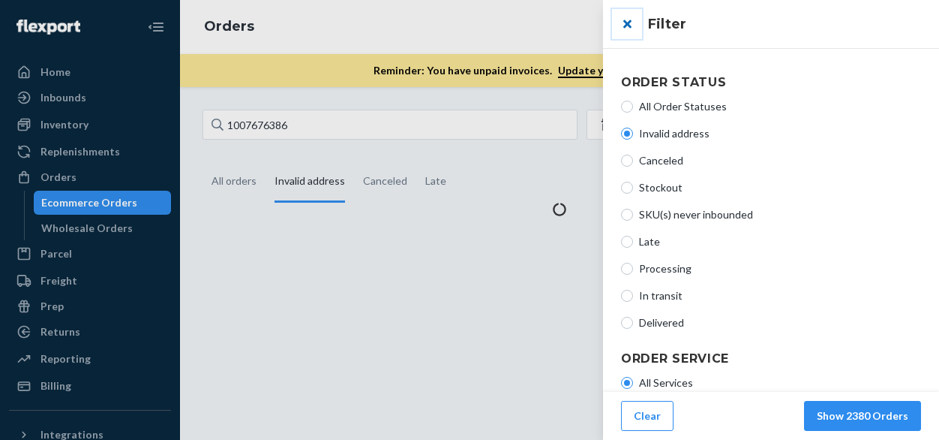
click at [626, 23] on button "close" at bounding box center [627, 24] width 30 height 30
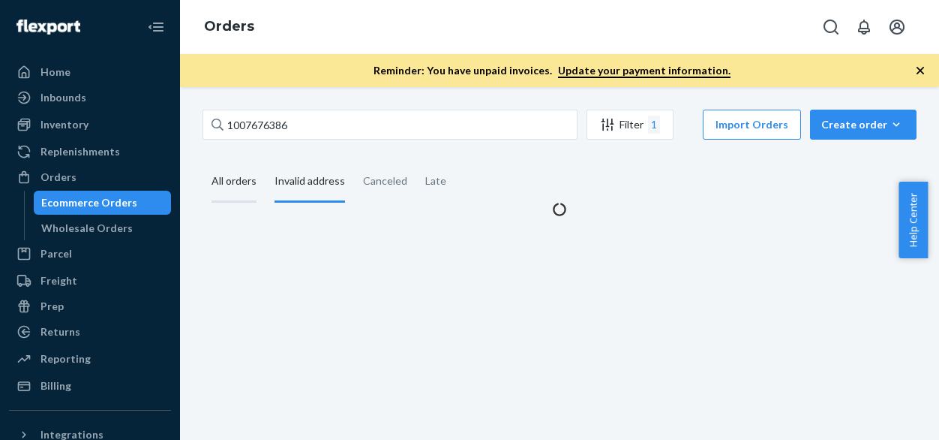
click at [204, 180] on div "All orders" at bounding box center [234, 181] width 63 height 41
click at [203, 161] on input "All orders" at bounding box center [203, 161] width 0 height 0
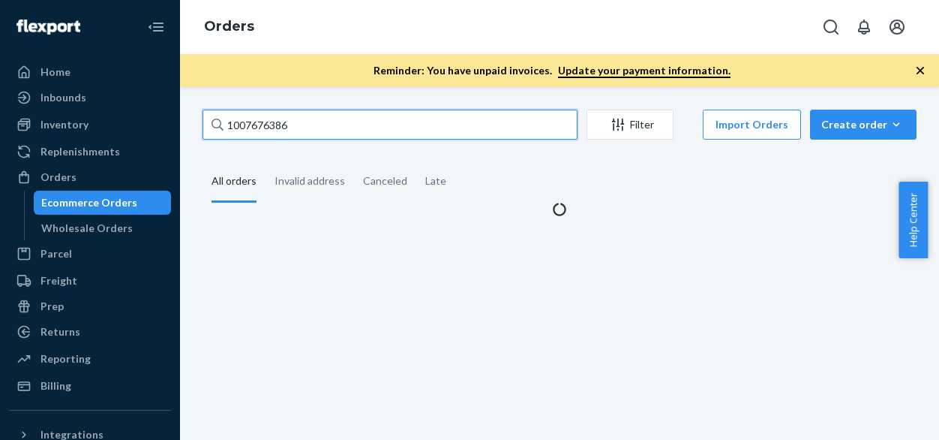
drag, startPoint x: 312, startPoint y: 128, endPoint x: 173, endPoint y: 128, distance: 138.8
click at [173, 128] on div "Home Inbounds Shipping Plans Problems Inventory Products Branded Packaging Repl…" at bounding box center [469, 220] width 939 height 440
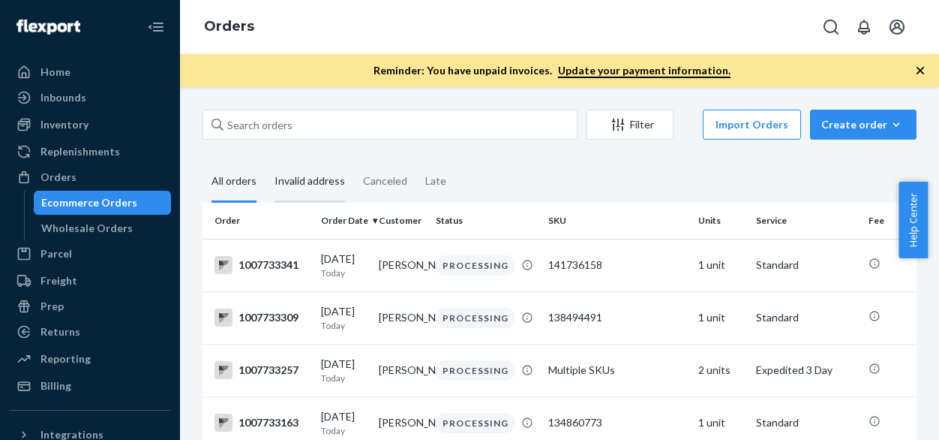
click at [305, 179] on div "Invalid address" at bounding box center [310, 181] width 71 height 41
click at [266, 161] on input "Invalid address" at bounding box center [266, 161] width 0 height 0
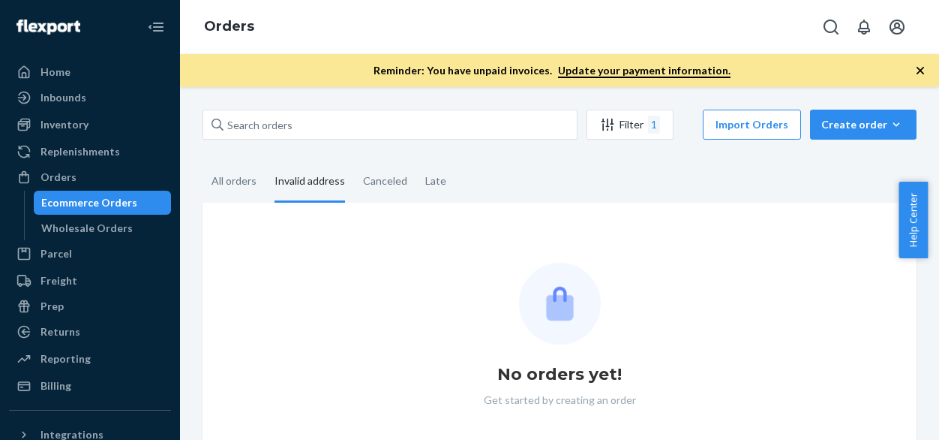
click at [557, 184] on fieldset "All orders Invalid address Canceled Late" at bounding box center [560, 181] width 714 height 41
drag, startPoint x: 391, startPoint y: 188, endPoint x: 368, endPoint y: 186, distance: 23.3
click at [391, 187] on div "Canceled" at bounding box center [385, 181] width 44 height 41
click at [354, 161] on input "Canceled" at bounding box center [354, 161] width 0 height 0
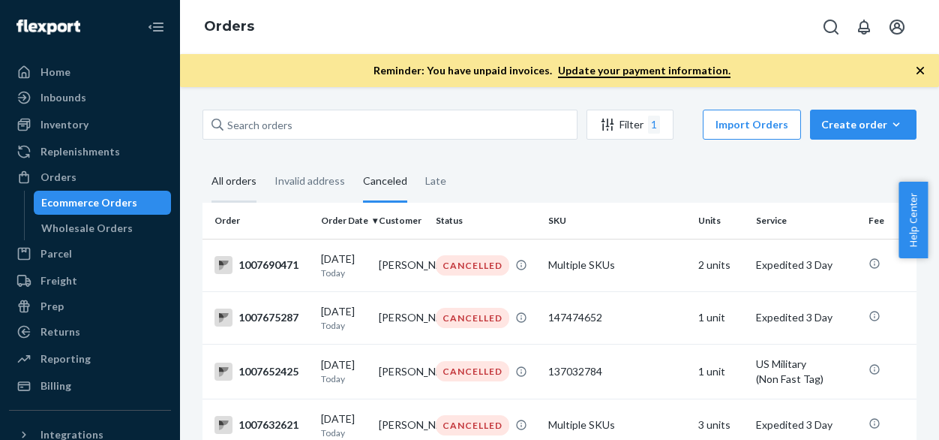
click at [243, 190] on div "All orders" at bounding box center [234, 181] width 45 height 41
click at [203, 161] on input "All orders" at bounding box center [203, 161] width 0 height 0
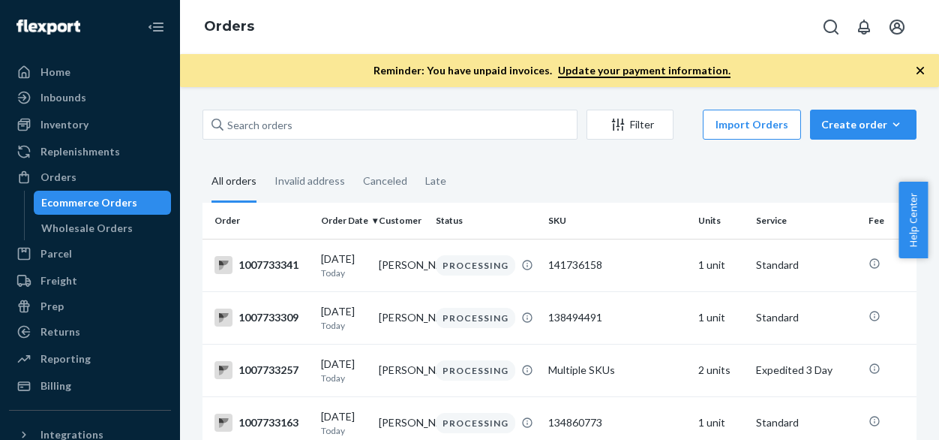
click at [536, 170] on fieldset "All orders Invalid address Canceled Late" at bounding box center [560, 181] width 714 height 41
click at [80, 329] on div "Returns" at bounding box center [90, 331] width 159 height 21
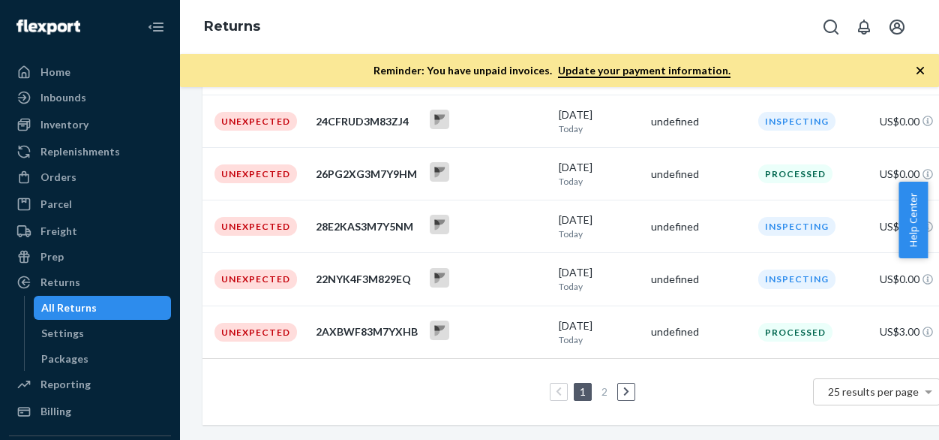
scroll to position [504, 25]
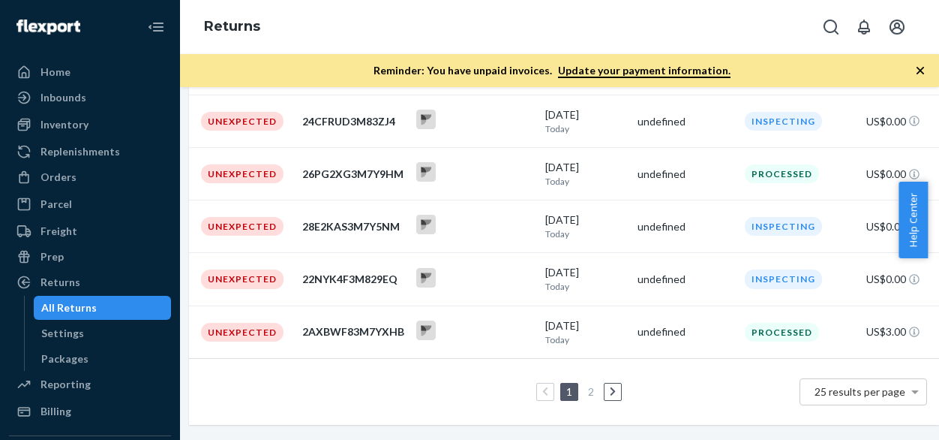
click at [606, 383] on link at bounding box center [613, 392] width 17 height 18
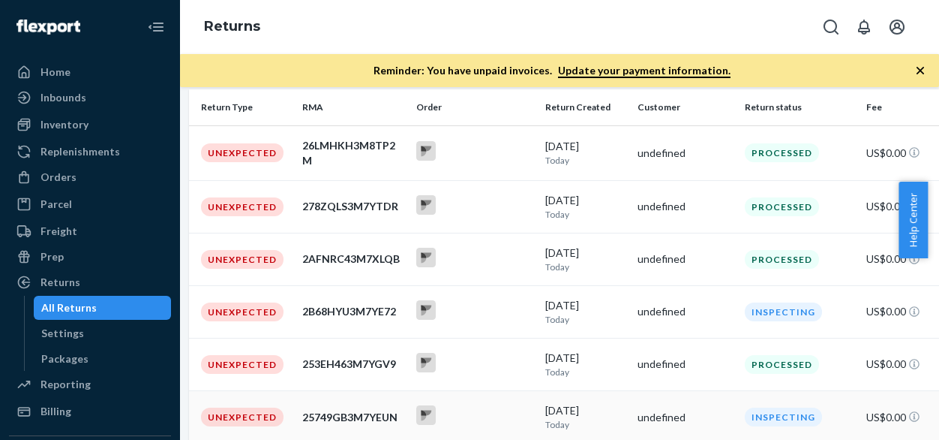
scroll to position [225, 25]
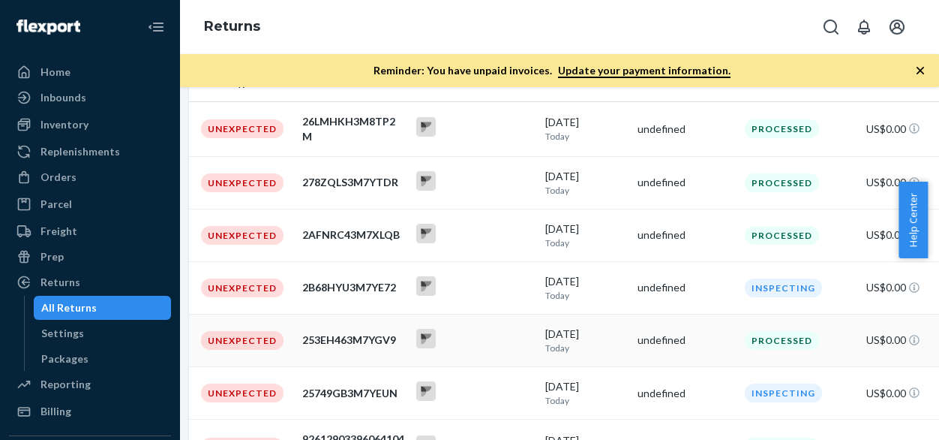
click at [356, 338] on div "253EH463M7YGV9" at bounding box center [353, 339] width 102 height 15
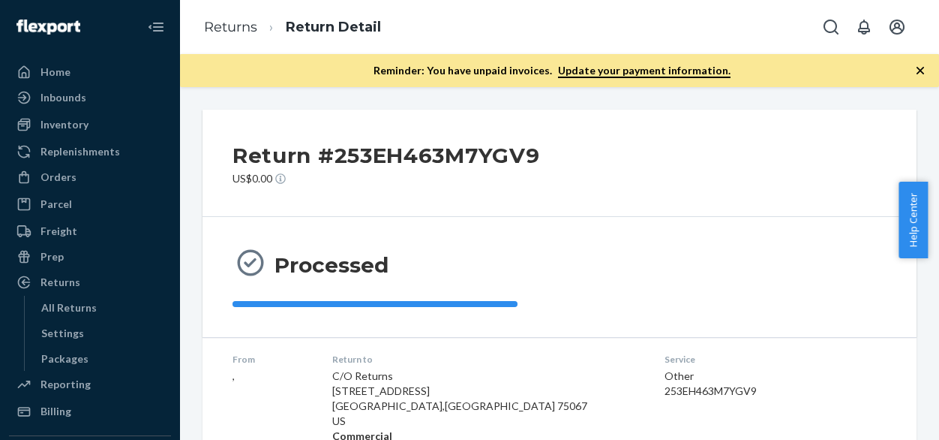
scroll to position [271, 0]
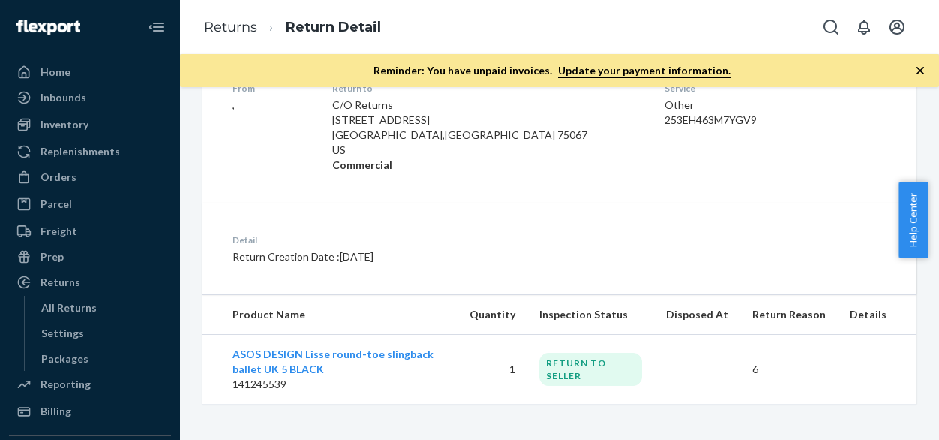
click at [394, 370] on td "ASOS DESIGN Lisse round-toe slingback ballet UK 5 BLACK 141245539" at bounding box center [330, 370] width 255 height 70
click at [714, 370] on td at bounding box center [697, 370] width 86 height 70
drag, startPoint x: 777, startPoint y: 370, endPoint x: 684, endPoint y: 370, distance: 92.3
click at [684, 370] on tr "ASOS DESIGN Lisse round-toe slingback ballet UK 5 BLACK 141245539 1 RETURN TO S…" at bounding box center [560, 370] width 714 height 70
drag, startPoint x: 684, startPoint y: 370, endPoint x: 781, endPoint y: 370, distance: 96.8
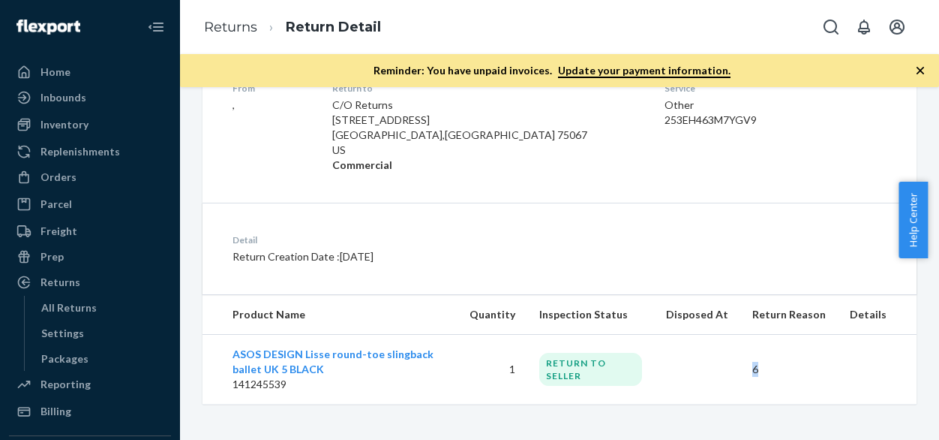
click at [783, 370] on p "6" at bounding box center [790, 369] width 74 height 15
click at [365, 325] on th "Product Name" at bounding box center [330, 315] width 255 height 40
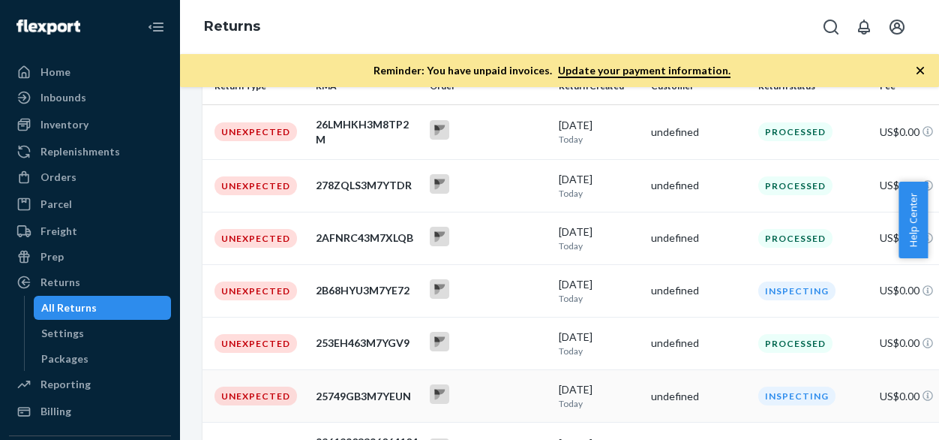
scroll to position [347, 0]
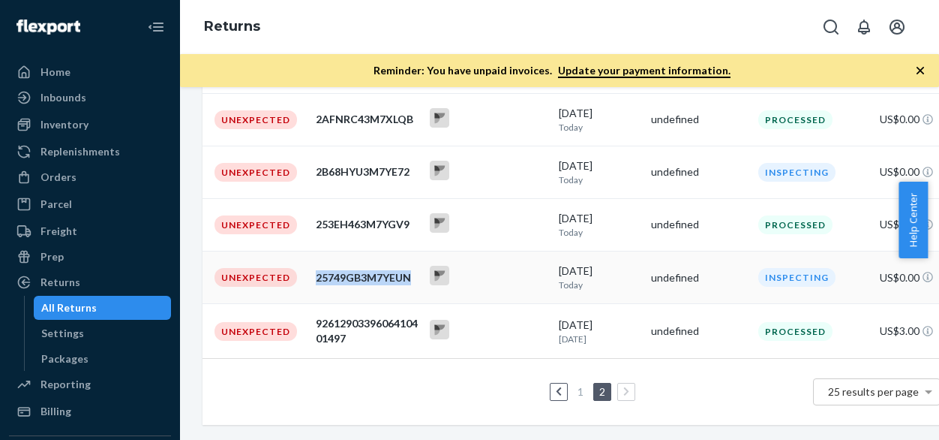
drag, startPoint x: 414, startPoint y: 266, endPoint x: 314, endPoint y: 268, distance: 100.6
click at [314, 268] on td "25749GB3M7YEUN" at bounding box center [367, 277] width 114 height 53
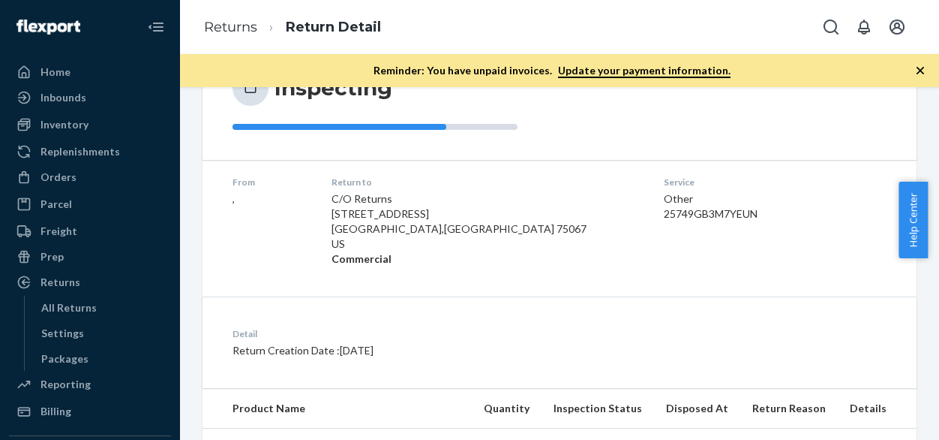
scroll to position [154, 0]
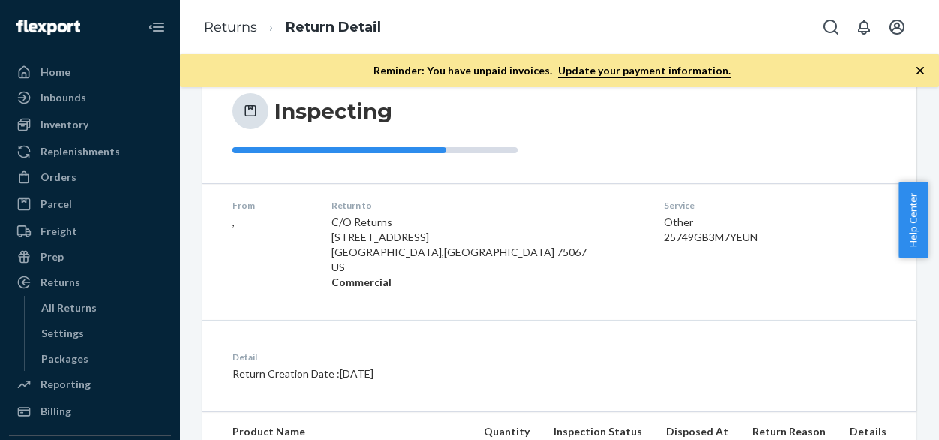
click at [664, 239] on div "25749GB3M7YEUN" at bounding box center [737, 237] width 146 height 15
copy div "25749GB3M7YEUN"
drag, startPoint x: 548, startPoint y: 304, endPoint x: 497, endPoint y: 272, distance: 60.0
click at [548, 304] on dl "From , Return to C/O Returns [STREET_ADDRESS] Commercial Service Other 25749GB3…" at bounding box center [560, 244] width 714 height 122
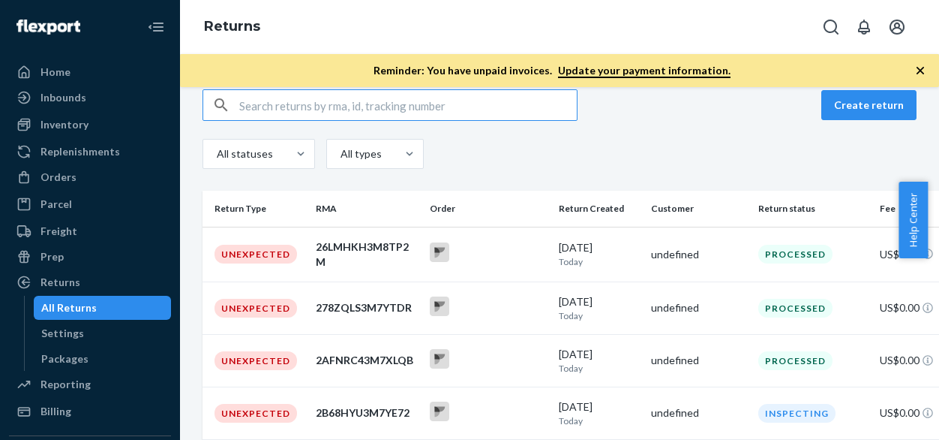
scroll to position [300, 0]
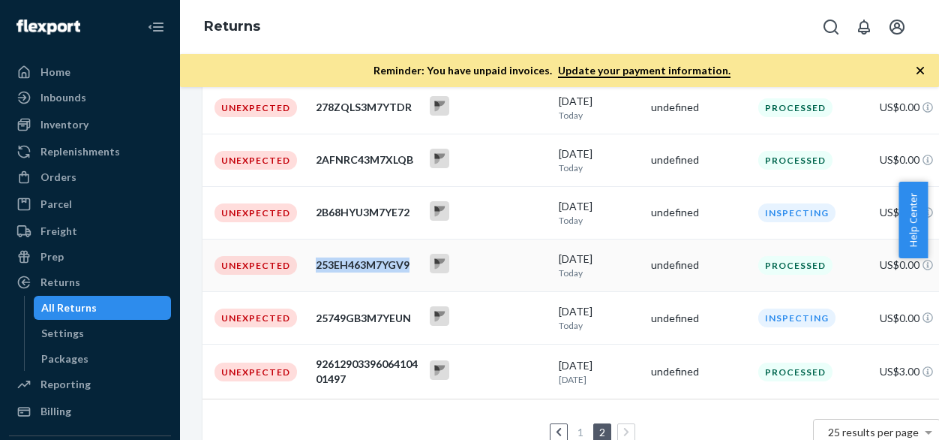
drag, startPoint x: 416, startPoint y: 263, endPoint x: 304, endPoint y: 265, distance: 111.8
click at [304, 265] on tr "Unexpected 253EH463M7YGV9 [DATE] [DATE] undefined Processed US$0.00" at bounding box center [578, 265] width 750 height 53
copy tr "253EH463M7YGV9"
drag, startPoint x: 415, startPoint y: 212, endPoint x: 317, endPoint y: 212, distance: 98.3
click at [317, 212] on div "2B68HYU3M7YE72" at bounding box center [367, 212] width 102 height 15
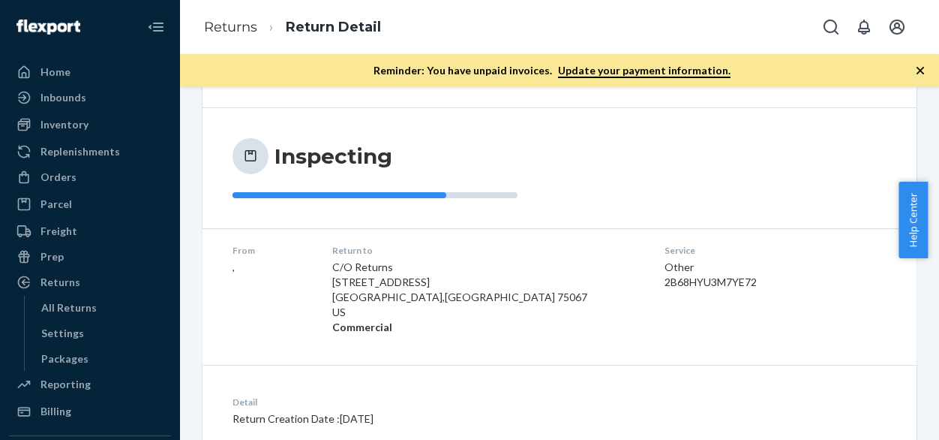
scroll to position [225, 0]
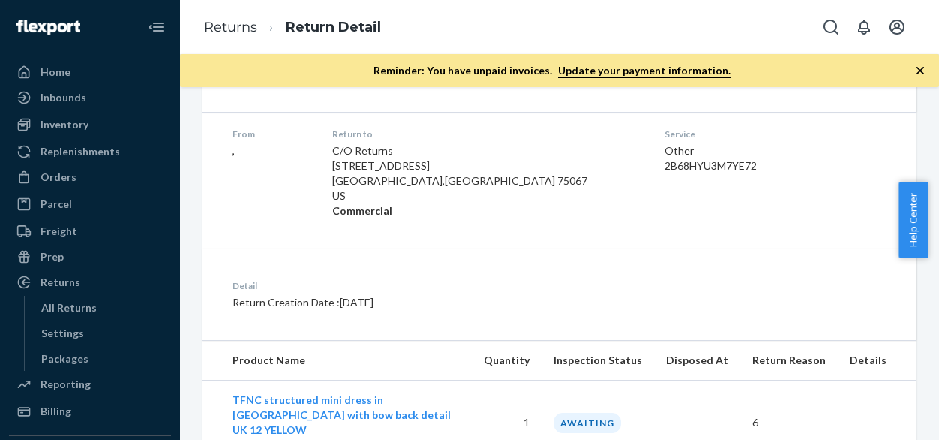
click at [665, 165] on div "2B68HYU3M7YE72" at bounding box center [738, 165] width 146 height 15
copy div "2B68HYU3M7YE72"
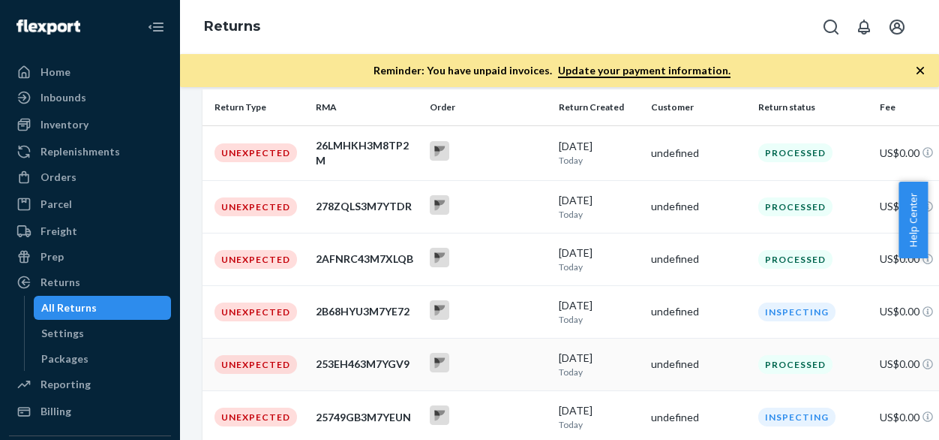
scroll to position [225, 0]
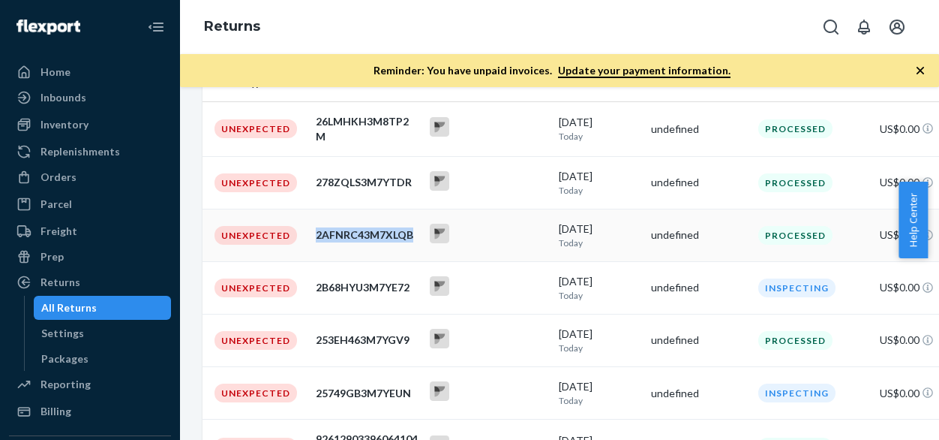
drag, startPoint x: 416, startPoint y: 233, endPoint x: 315, endPoint y: 233, distance: 100.6
click at [315, 233] on td "2AFNRC43M7XLQB" at bounding box center [367, 235] width 114 height 53
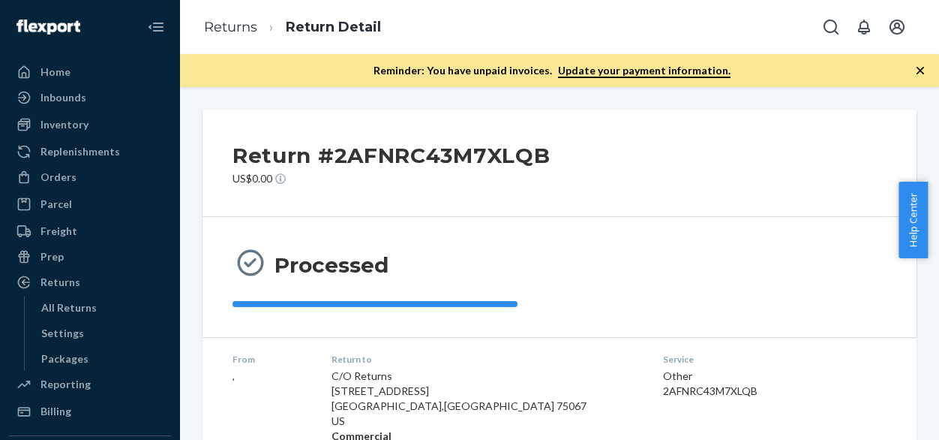
click at [669, 388] on div "2AFNRC43M7XLQB" at bounding box center [736, 390] width 147 height 15
copy div "2AFNRC43M7XLQB"
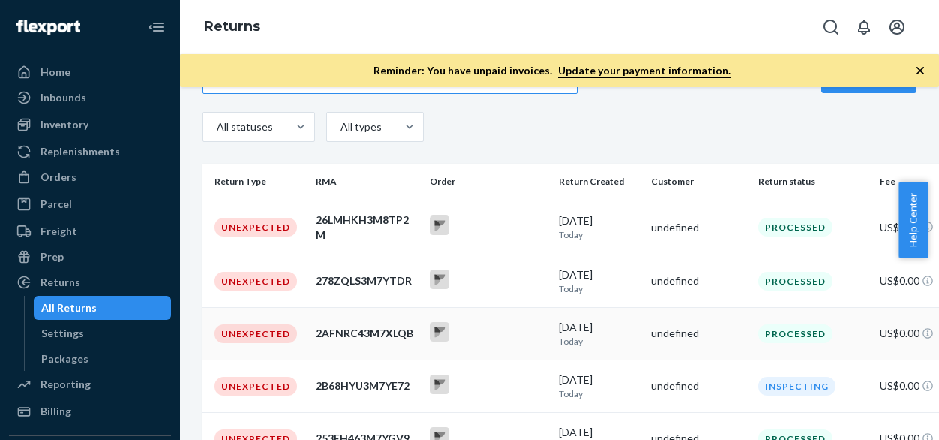
scroll to position [150, 0]
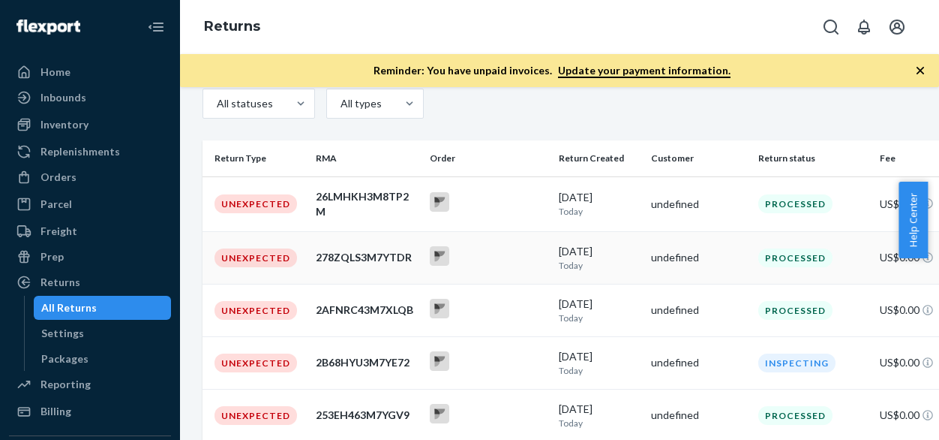
click at [398, 255] on div "278ZQLS3M7YTDR" at bounding box center [367, 257] width 102 height 15
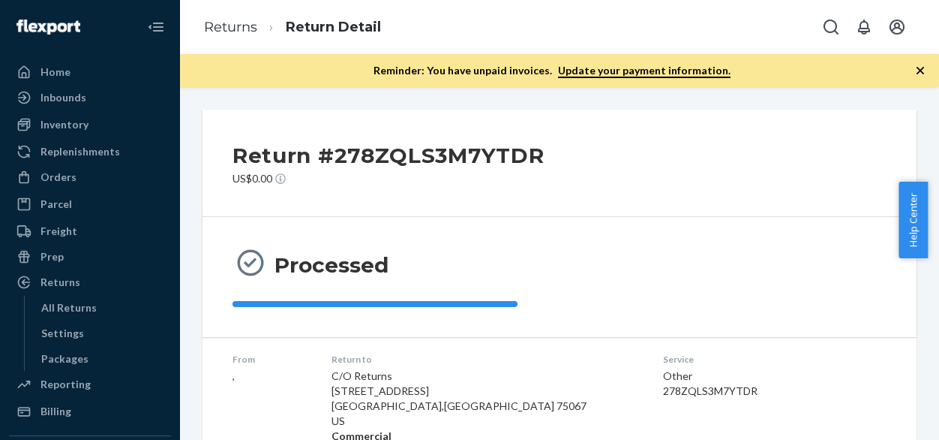
scroll to position [150, 0]
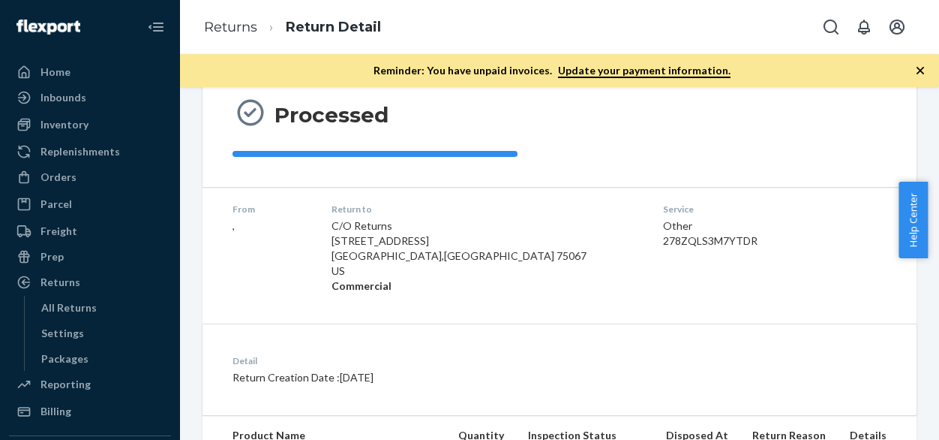
click at [663, 236] on div "278ZQLS3M7YTDR" at bounding box center [736, 240] width 147 height 15
copy div "278ZQLS3M7YTDR"
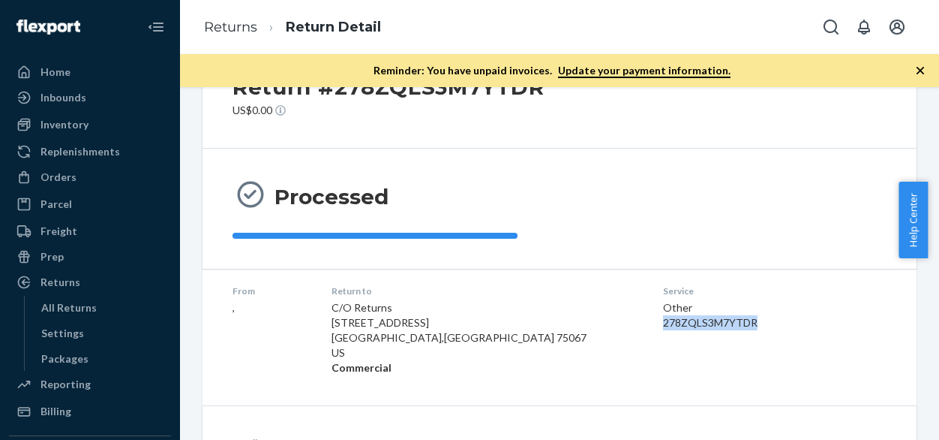
scroll to position [375, 0]
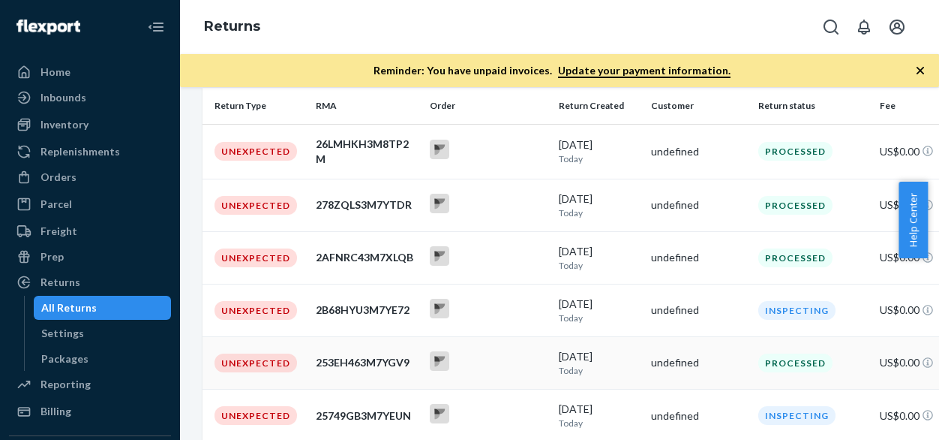
scroll to position [225, 0]
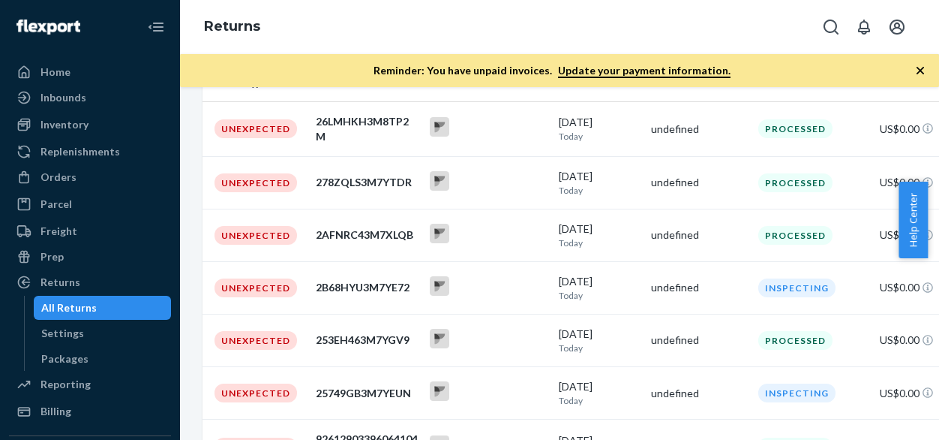
drag, startPoint x: 392, startPoint y: 131, endPoint x: 404, endPoint y: 131, distance: 12.0
click at [392, 131] on div "26LMHKH3M8TP2M" at bounding box center [367, 129] width 102 height 30
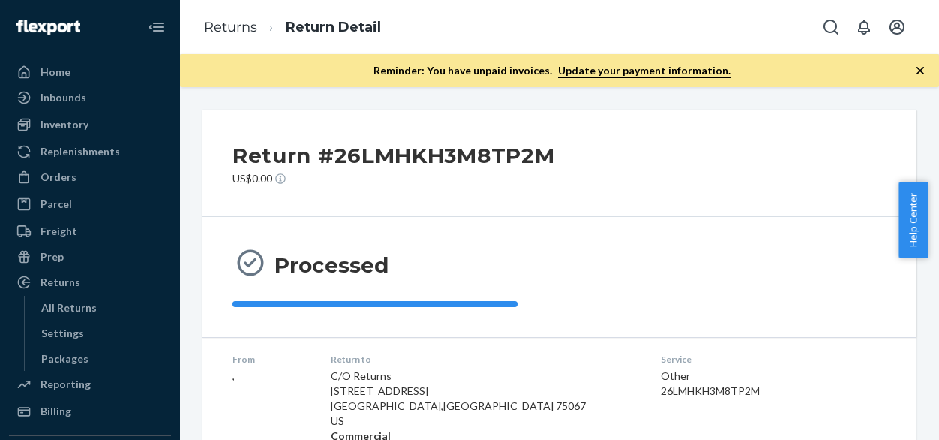
click at [661, 392] on div "26LMHKH3M8TP2M" at bounding box center [736, 390] width 151 height 15
copy div "26LMHKH3M8TP2M"
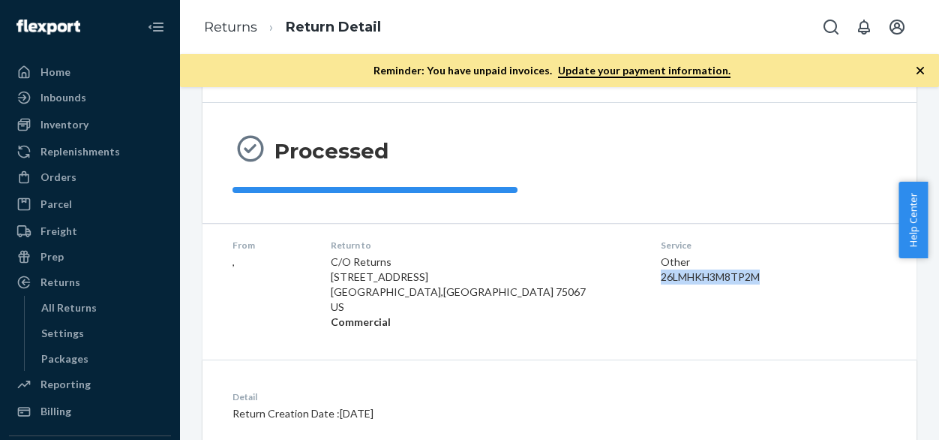
scroll to position [225, 0]
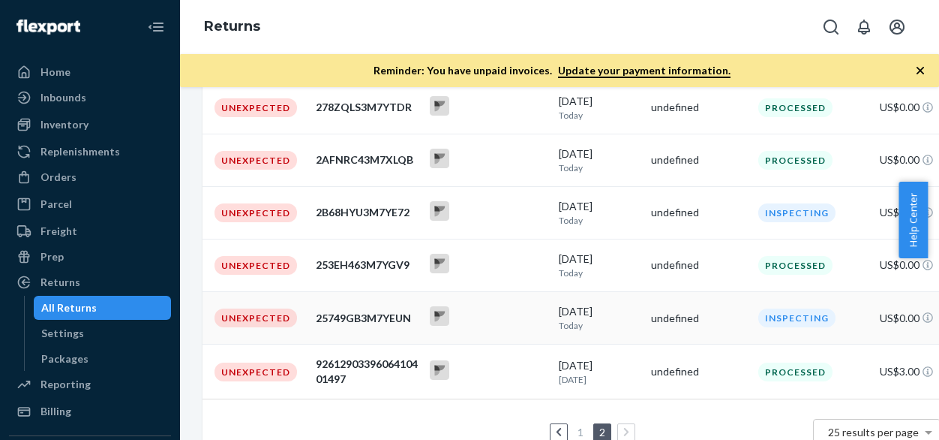
scroll to position [347, 0]
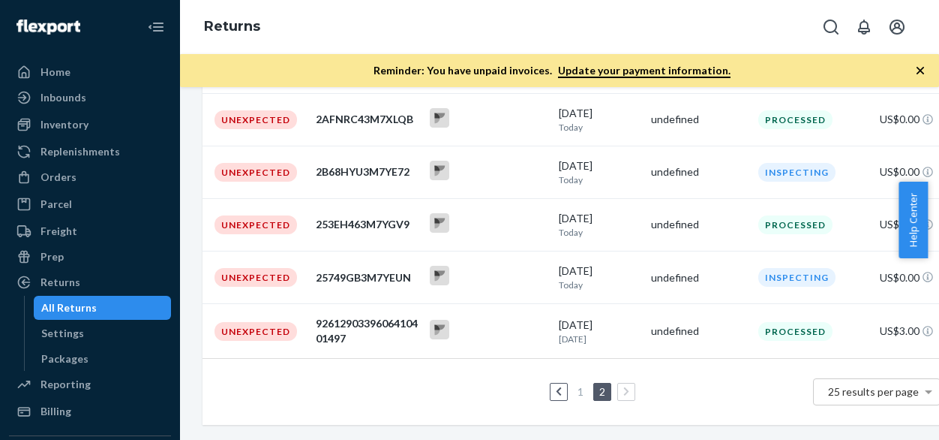
click at [582, 386] on li "1" at bounding box center [581, 392] width 14 height 18
click at [579, 385] on link "1" at bounding box center [581, 391] width 12 height 13
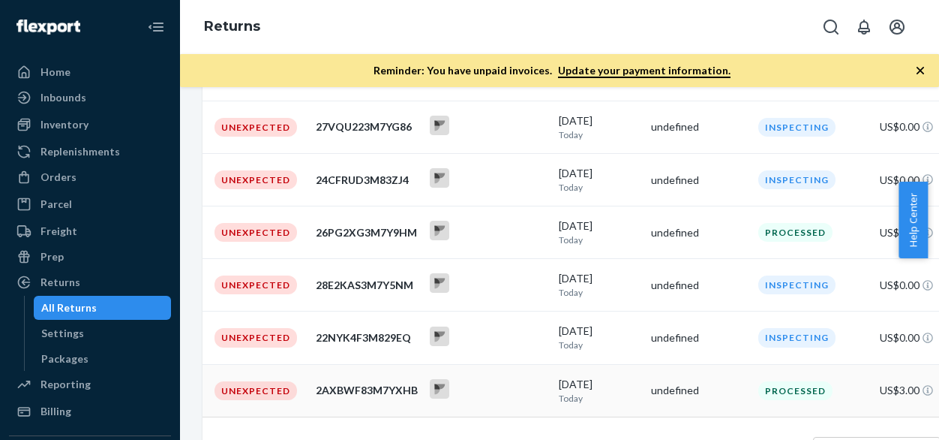
scroll to position [504, 0]
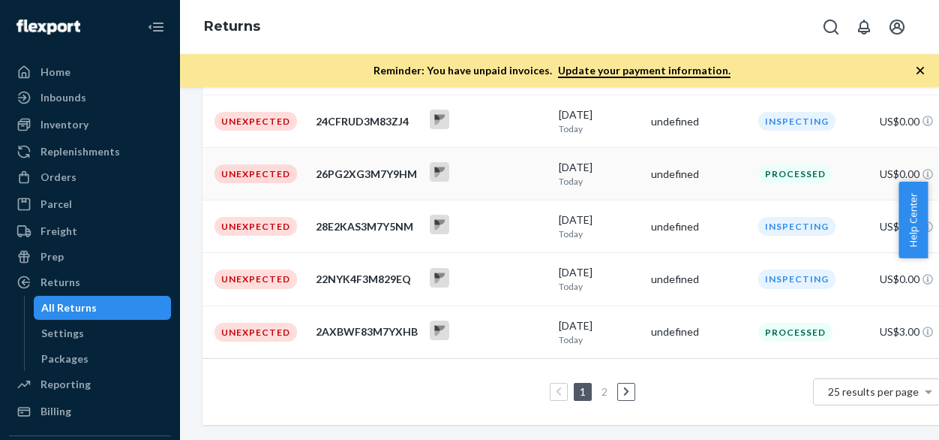
click at [393, 168] on div "26PG2XG3M7Y9HM" at bounding box center [367, 174] width 102 height 15
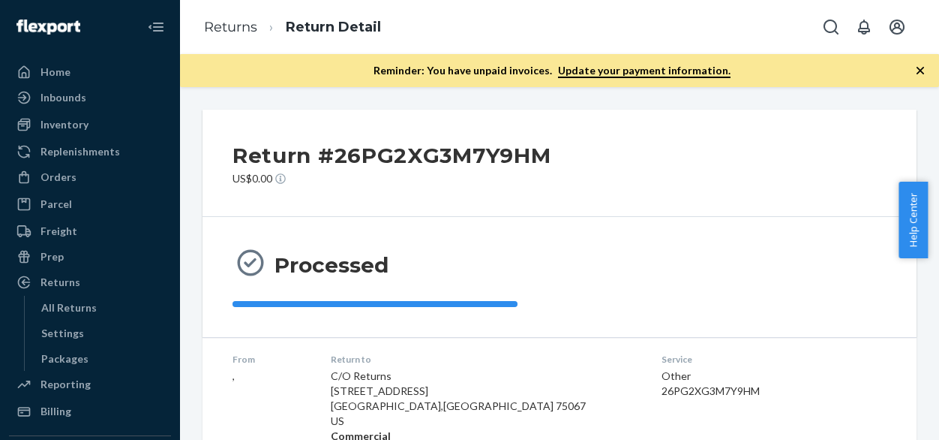
click at [662, 388] on div "26PG2XG3M7Y9HM" at bounding box center [737, 390] width 150 height 15
copy div "26PG2XG3M7Y9HM"
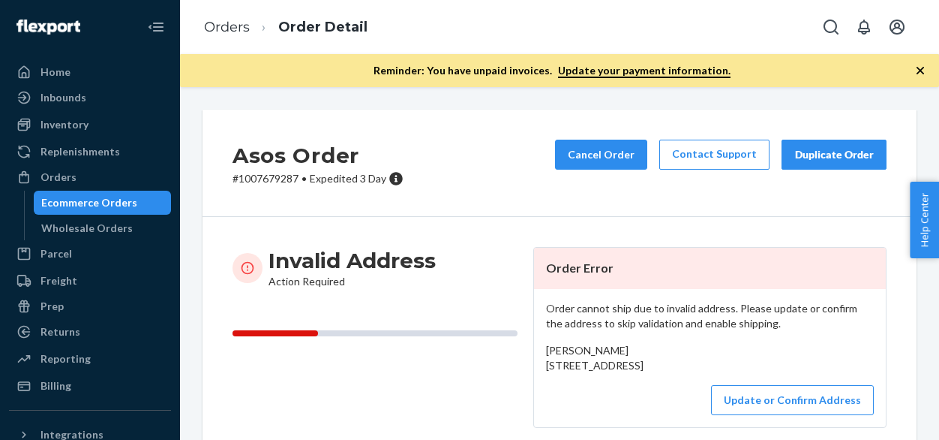
scroll to position [225, 0]
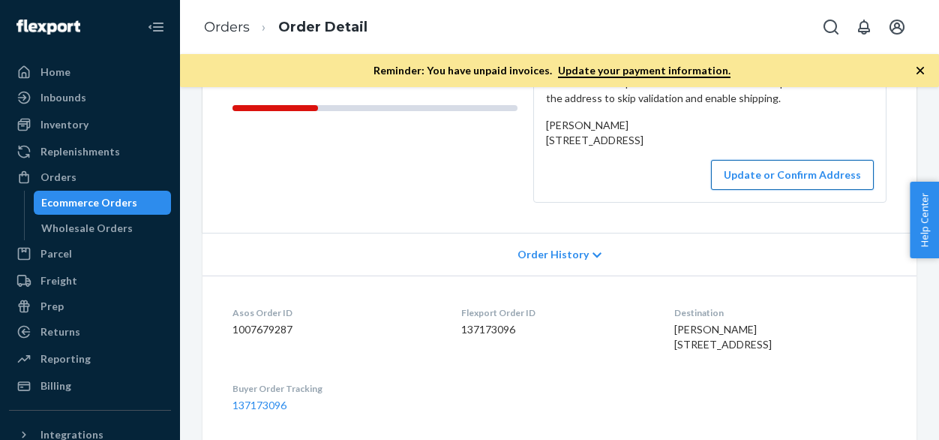
click at [811, 190] on button "Update or Confirm Address" at bounding box center [792, 175] width 163 height 30
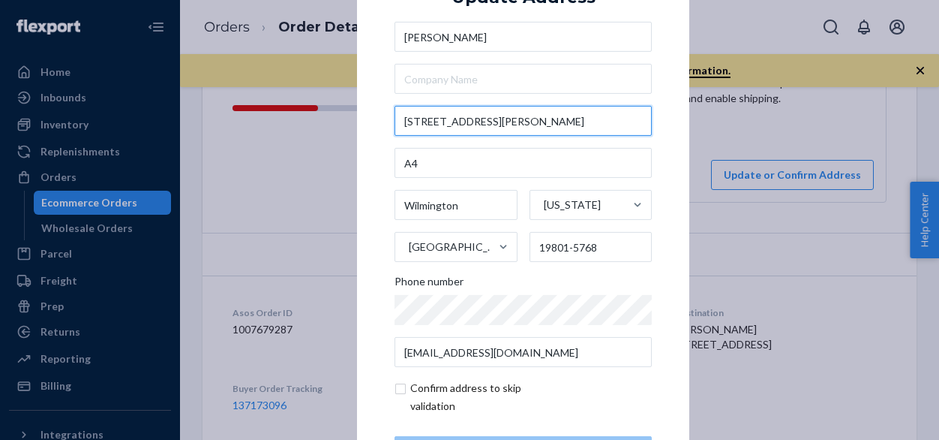
drag, startPoint x: 516, startPoint y: 118, endPoint x: 369, endPoint y: 118, distance: 147.1
click at [369, 118] on div "× Update Address [PERSON_NAME] [STREET_ADDRESS][US_STATE][PHONE_NUMBER] Phone n…" at bounding box center [523, 219] width 332 height 567
paste input "Petr Sharapov 300 Cornell Dr Ste A3 Wilmington, DE 19801-5768"
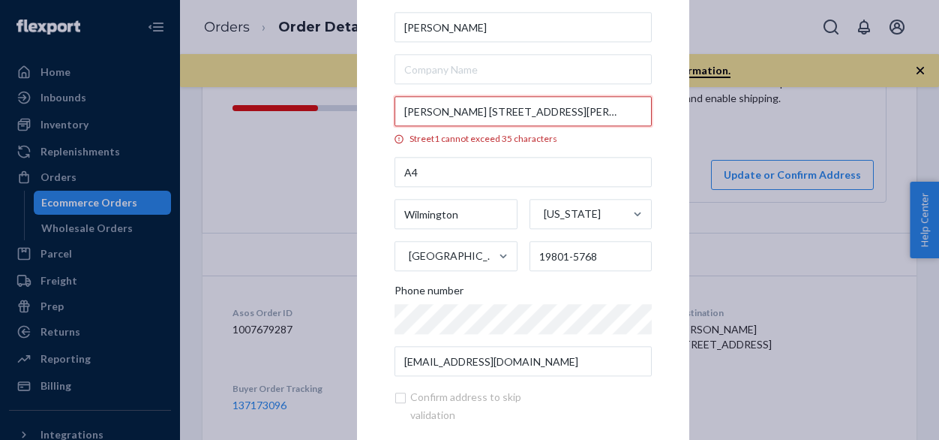
scroll to position [0, 85]
type input "Petr Sharapov 300 Cornell Dr Ste A3 Wilmington, DE 19801-5768"
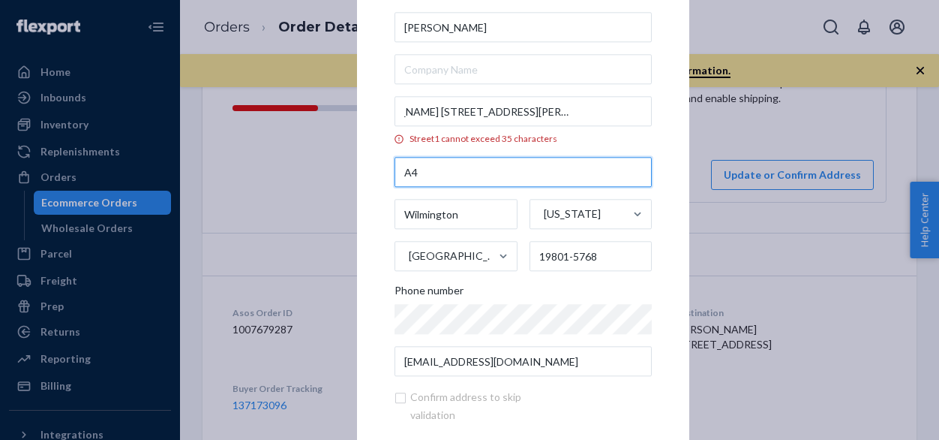
click at [416, 170] on input "A4" at bounding box center [523, 173] width 257 height 30
type input "A3"
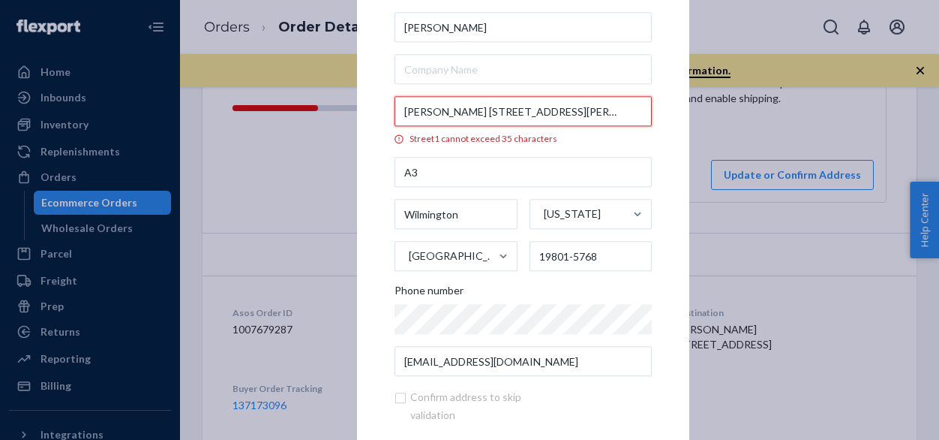
click at [623, 114] on input "Petr Sharapov 300 Cornell Dr Ste A3 Wilmington, DE 19801-5768" at bounding box center [523, 112] width 257 height 30
drag, startPoint x: 626, startPoint y: 110, endPoint x: 545, endPoint y: 110, distance: 81.0
click at [545, 110] on input "Petr Sharapov 300 Cornell Dr Ste A3 Wilmington, DE 19801-5768" at bounding box center [523, 112] width 257 height 30
click at [552, 124] on input "Petr Sharapov 300 Cornell Dr Ste A3 Wilmington, DE 19801-5768" at bounding box center [523, 112] width 257 height 30
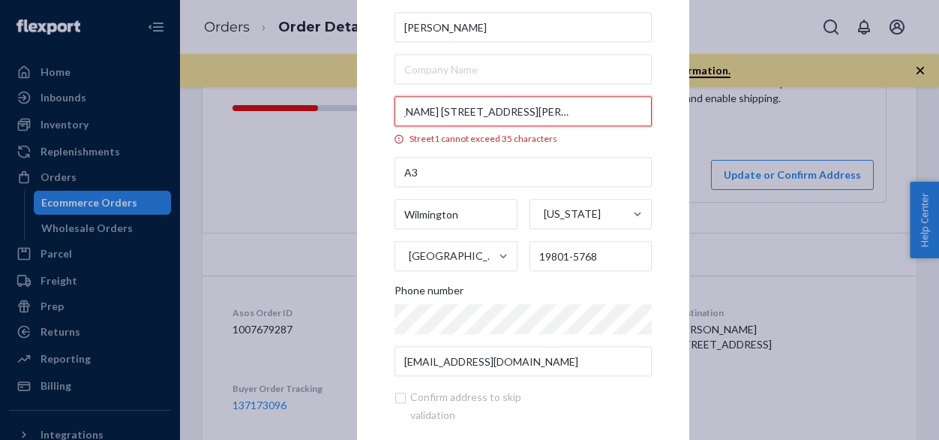
scroll to position [0, 85]
drag, startPoint x: 482, startPoint y: 107, endPoint x: 645, endPoint y: 110, distance: 162.1
click at [645, 110] on input "Petr Sharapov 300 Cornell Dr Ste A3 Wilmington, DE 19801-5768" at bounding box center [523, 112] width 257 height 30
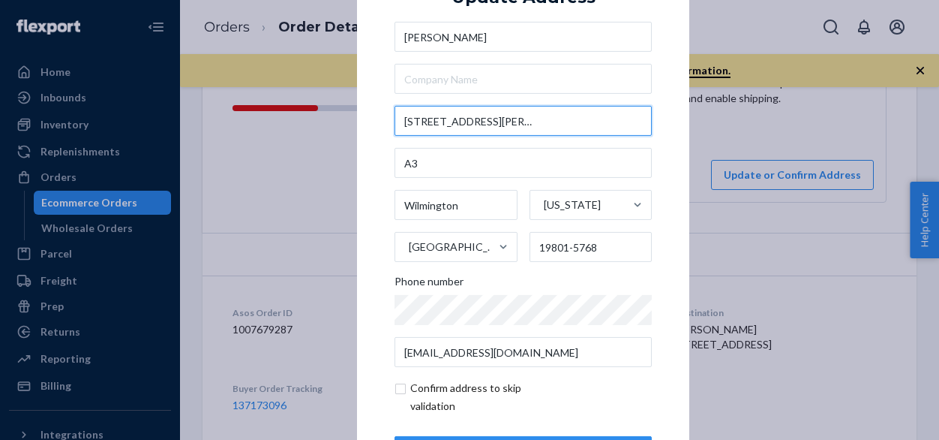
scroll to position [0, 0]
click at [461, 120] on input "Petr Sharapov 300 Cornell Dr Ste" at bounding box center [523, 121] width 257 height 30
drag, startPoint x: 464, startPoint y: 121, endPoint x: 395, endPoint y: 120, distance: 68.3
click at [395, 120] on input "vPetr Sharapo 300 Cornell Dr Ste" at bounding box center [523, 121] width 257 height 30
click at [515, 121] on input "300 Cornell Dr Ste" at bounding box center [523, 121] width 257 height 30
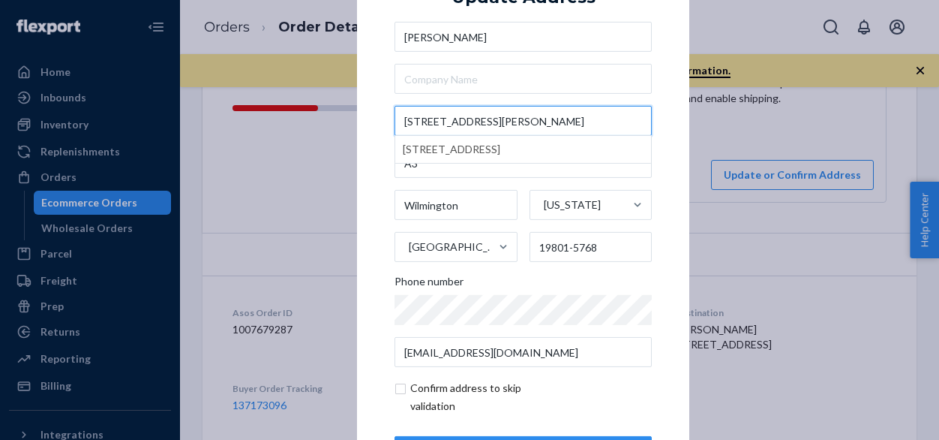
type input "300 Cornell Dr Ste"
click at [789, 145] on div "× Update Address Petr Sharapov 300 Cornell Dr Ste 300 Cornell Road, St. Augusti…" at bounding box center [469, 220] width 939 height 440
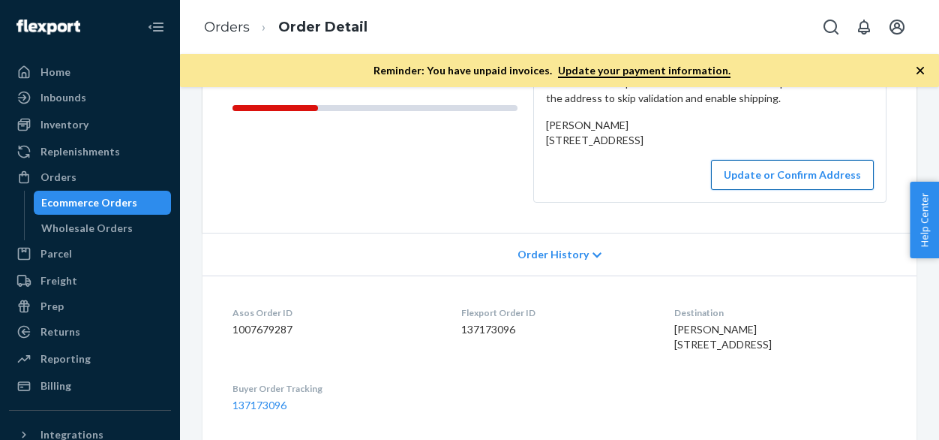
click at [795, 190] on button "Update or Confirm Address" at bounding box center [792, 175] width 163 height 30
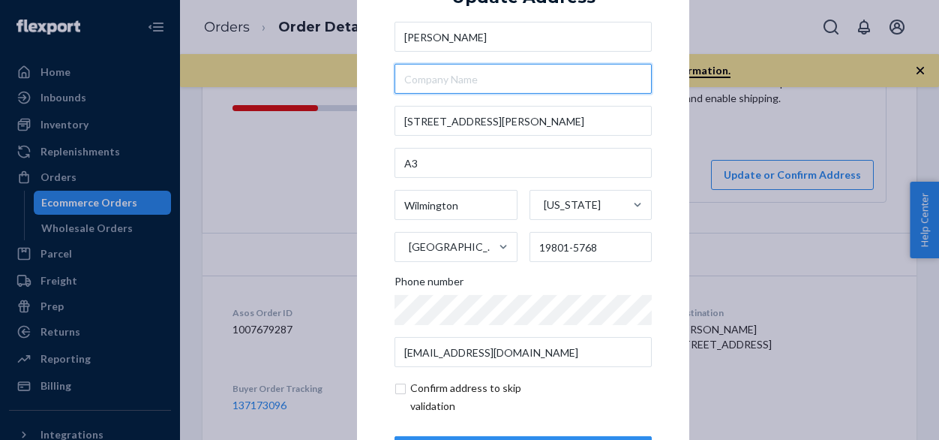
click at [487, 79] on input "text" at bounding box center [523, 79] width 257 height 30
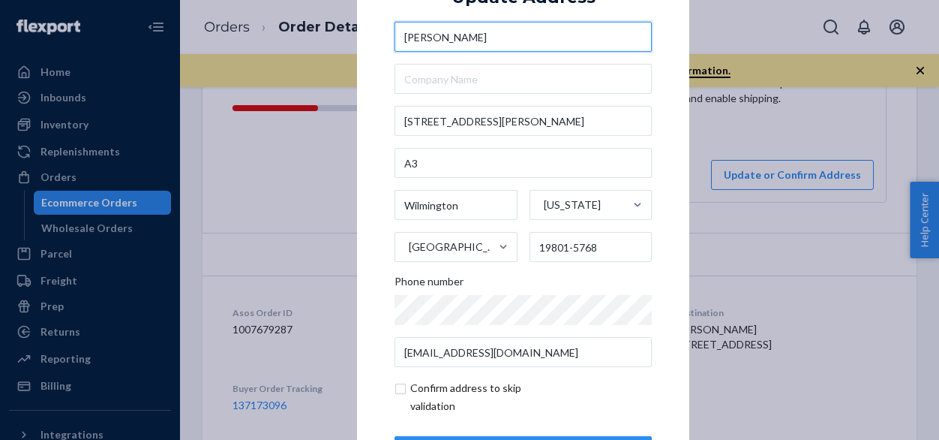
click at [478, 44] on input "[PERSON_NAME]" at bounding box center [523, 37] width 257 height 30
drag, startPoint x: 477, startPoint y: 43, endPoint x: 380, endPoint y: 40, distance: 96.8
click at [380, 40] on div "× Update Address Petr Sharapov 300 Cornell Dr Ste A3 Wilmington Delaware United…" at bounding box center [523, 219] width 332 height 567
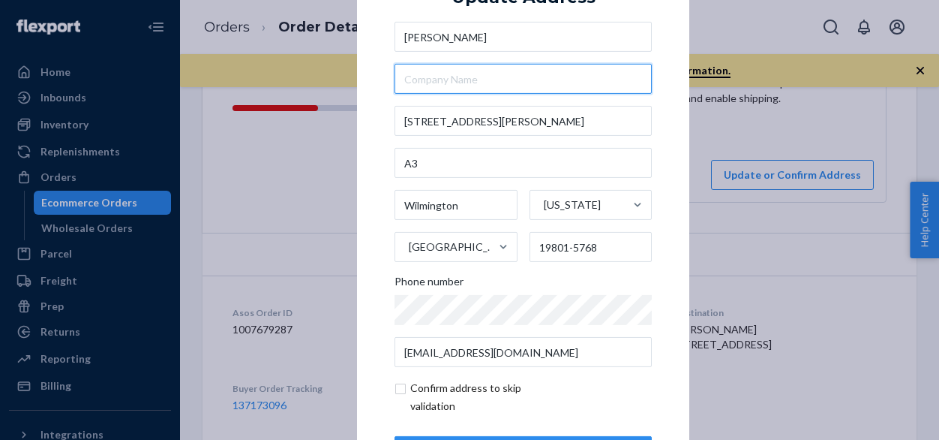
click at [429, 78] on input "text" at bounding box center [523, 79] width 257 height 30
paste input "[PERSON_NAME]"
type input "[PERSON_NAME]"
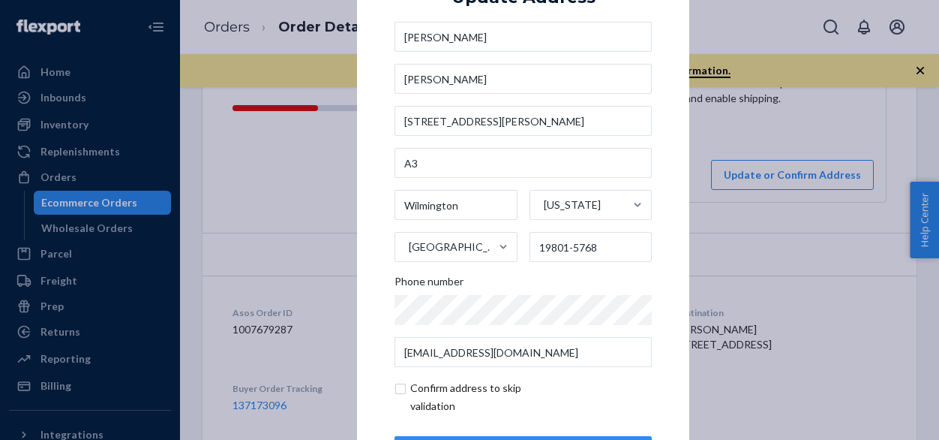
click at [658, 188] on div "× Update Address Petr Sharapov Petr Sharapov 300 Cornell Dr Ste A3 Wilmington D…" at bounding box center [523, 219] width 332 height 567
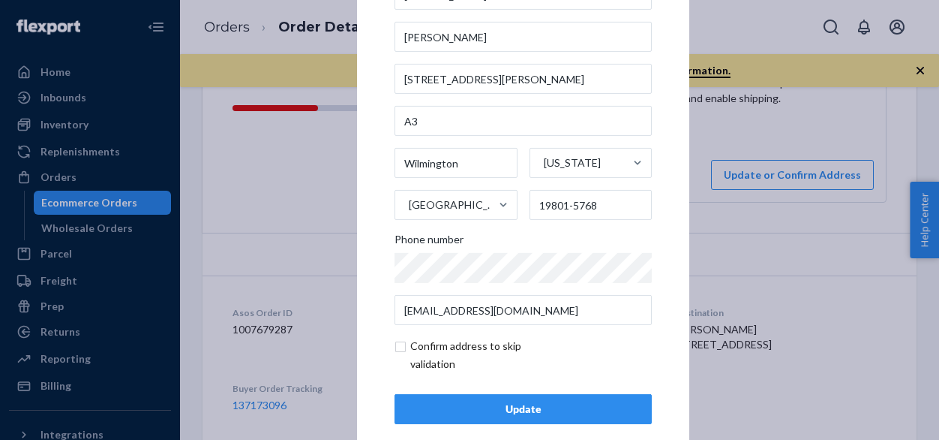
scroll to position [64, 0]
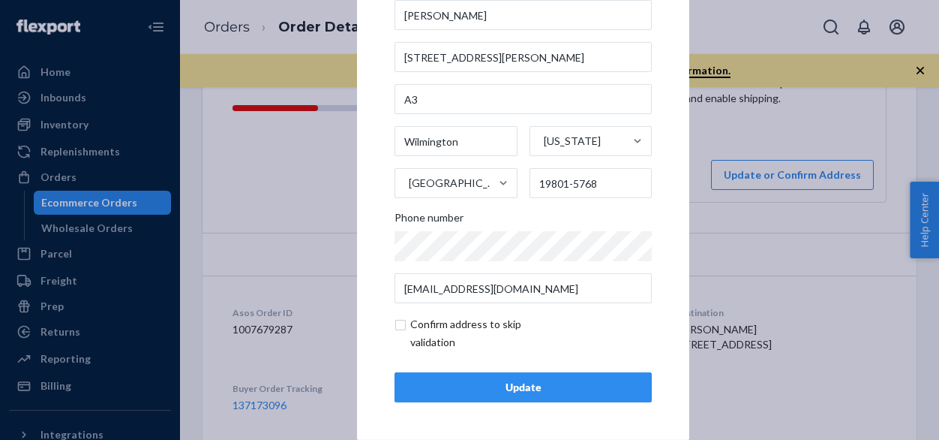
click at [512, 388] on div "Update" at bounding box center [523, 387] width 232 height 15
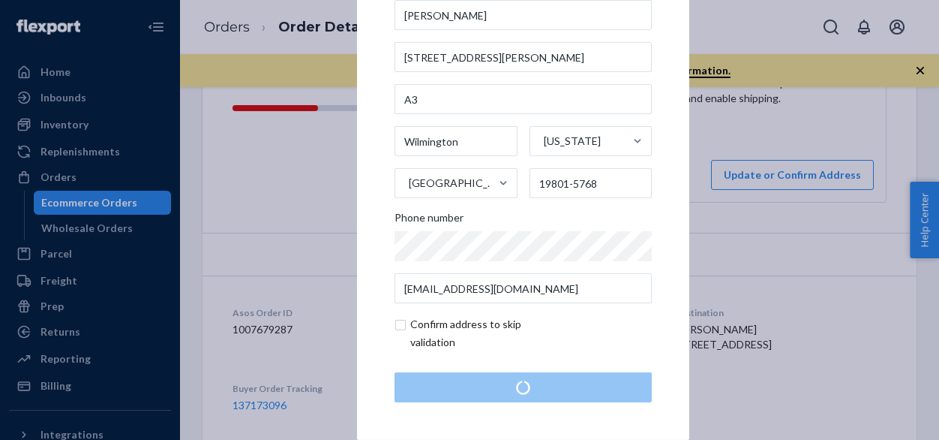
scroll to position [0, 0]
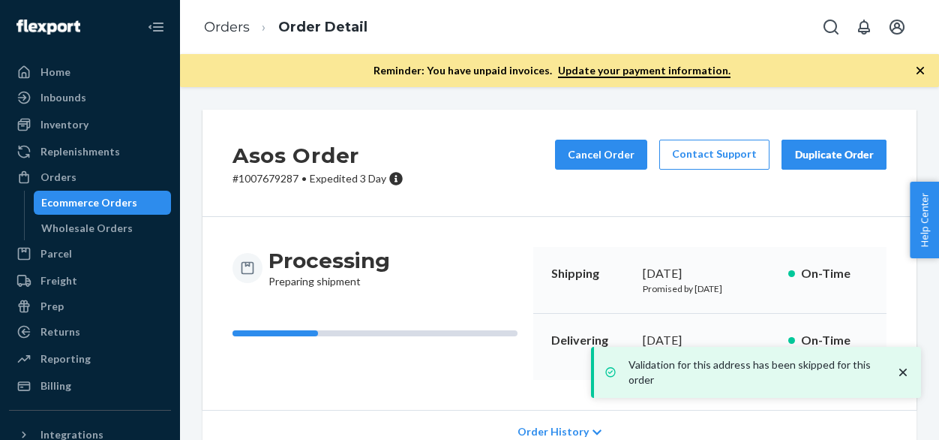
click at [903, 373] on icon "close toast" at bounding box center [904, 372] width 8 height 8
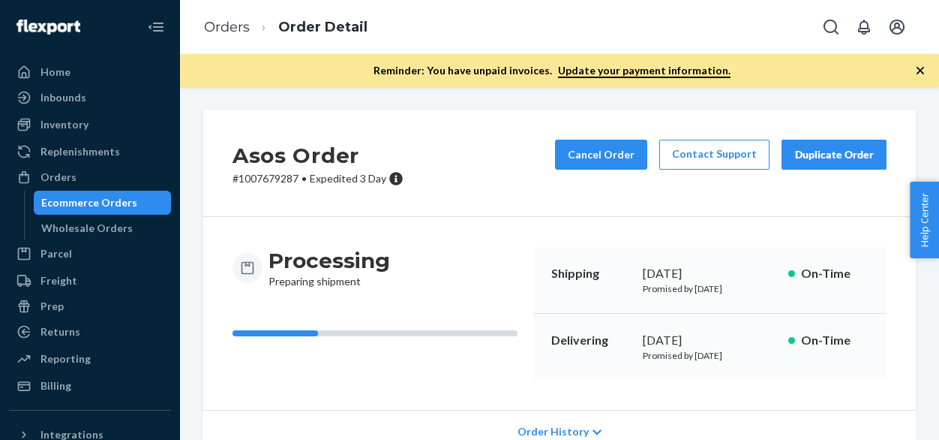
click at [543, 224] on div "Processing Preparing shipment Shipping September 25, 2025 Promised by September…" at bounding box center [560, 313] width 714 height 193
click at [383, 262] on h3 "Processing" at bounding box center [330, 260] width 122 height 27
click at [555, 297] on div "Shipping September 25, 2025 Promised by September 25, 2025 On-Time" at bounding box center [710, 280] width 353 height 67
click at [707, 287] on p "Promised by [DATE]" at bounding box center [710, 288] width 134 height 13
click at [722, 338] on div "September 26, 2025" at bounding box center [710, 340] width 134 height 17
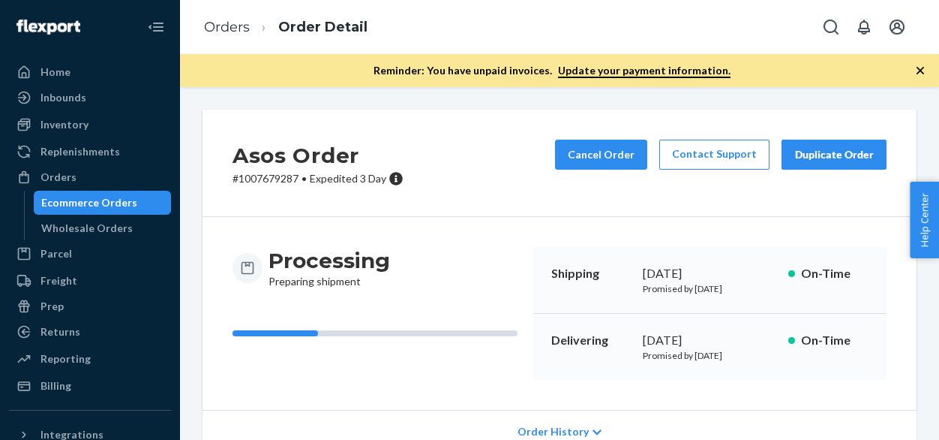
click at [737, 371] on div "Delivering September 26, 2025 Promised by September 26, 2025 On-Time" at bounding box center [710, 347] width 353 height 66
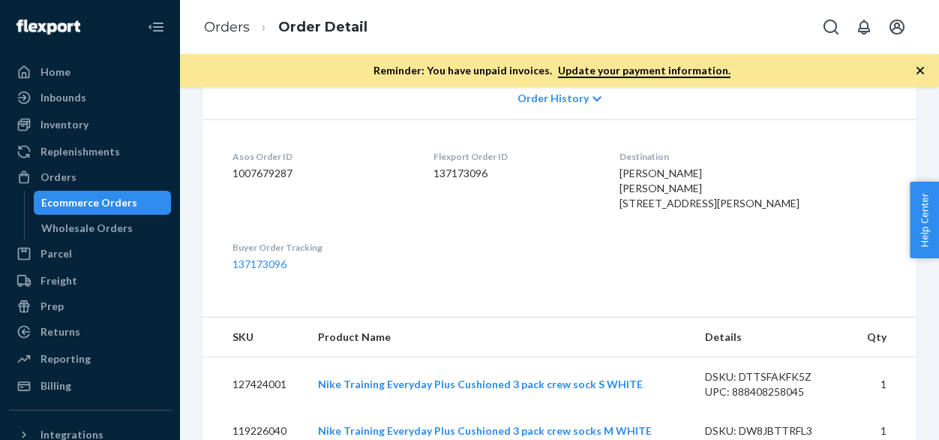
scroll to position [375, 0]
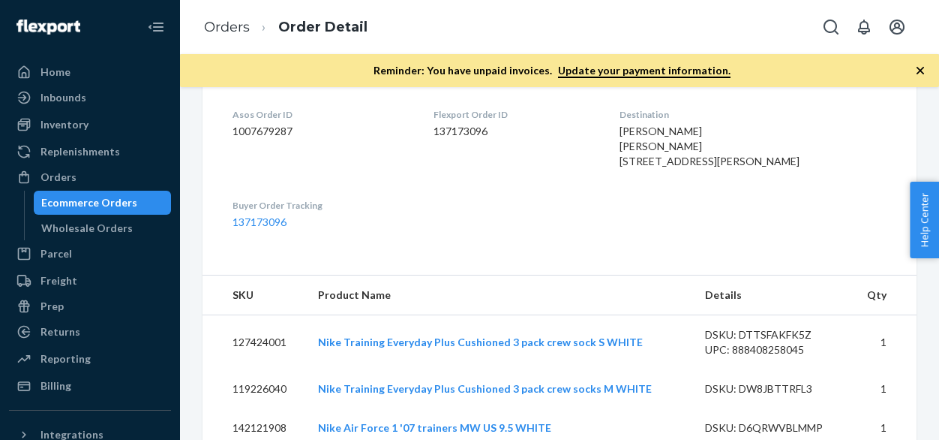
click at [755, 239] on dl "Asos Order ID 1007679287 Flexport Order ID 137173096 Destination Petr Sharapov …" at bounding box center [560, 168] width 714 height 182
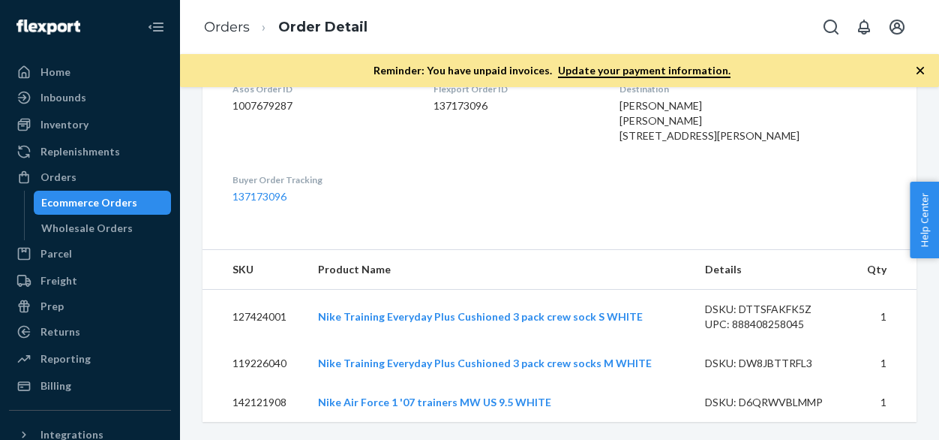
scroll to position [0, 0]
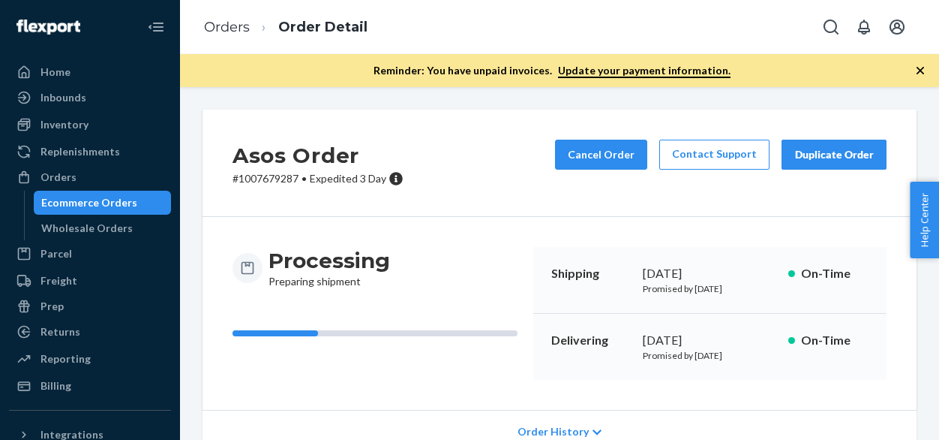
click at [592, 245] on div "Processing Preparing shipment Shipping September 25, 2025 Promised by September…" at bounding box center [560, 313] width 714 height 193
click at [62, 175] on div "Orders" at bounding box center [59, 177] width 36 height 15
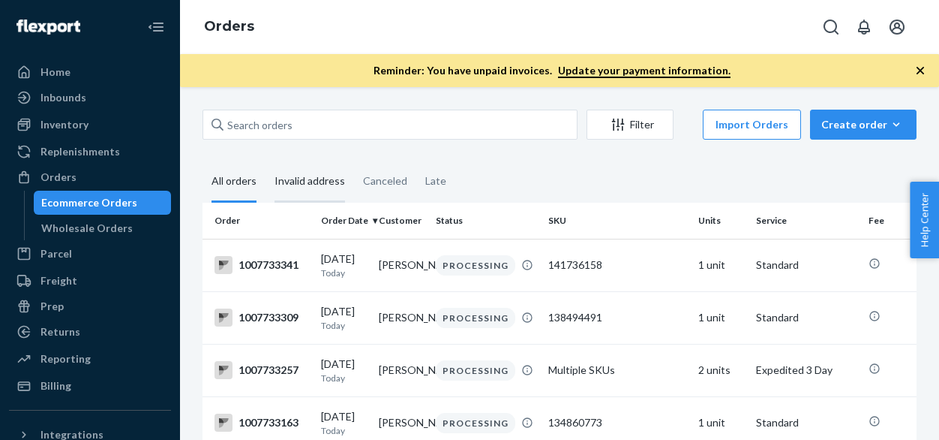
click at [306, 182] on div "Invalid address" at bounding box center [310, 181] width 71 height 41
click at [266, 161] on input "Invalid address" at bounding box center [266, 161] width 0 height 0
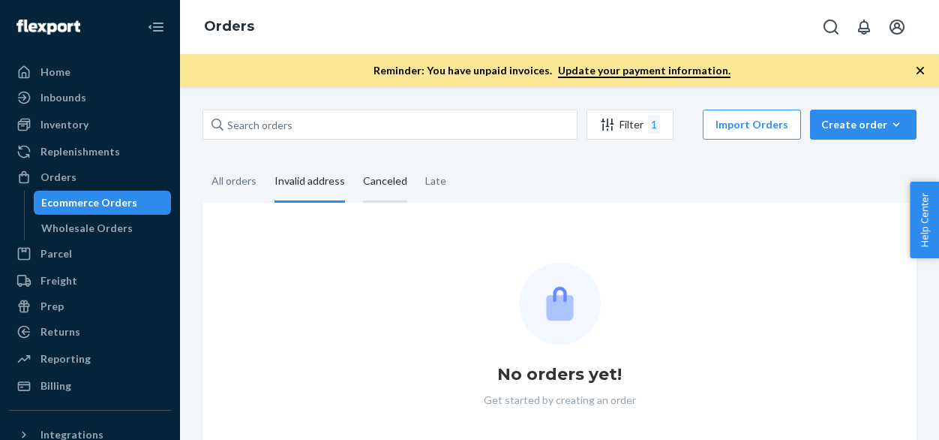
click at [368, 182] on div "Canceled" at bounding box center [385, 181] width 44 height 41
click at [354, 161] on input "Canceled" at bounding box center [354, 161] width 0 height 0
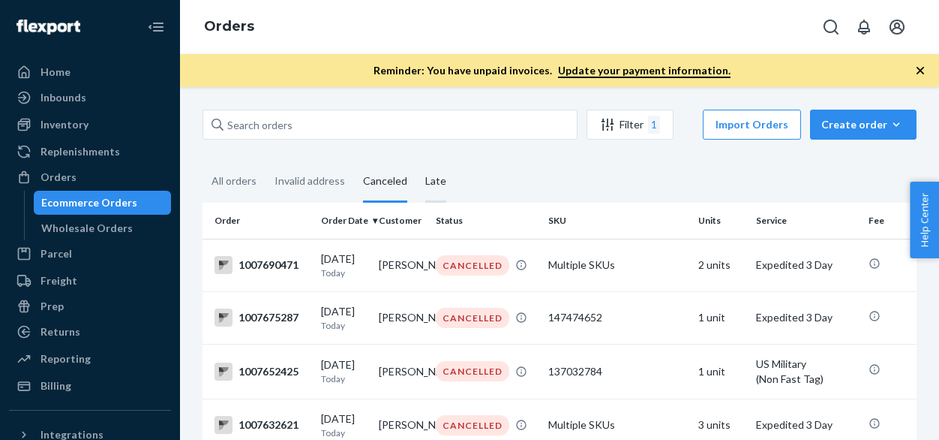
click at [438, 182] on div "Late" at bounding box center [435, 181] width 21 height 41
click at [416, 161] on input "Late" at bounding box center [416, 161] width 0 height 0
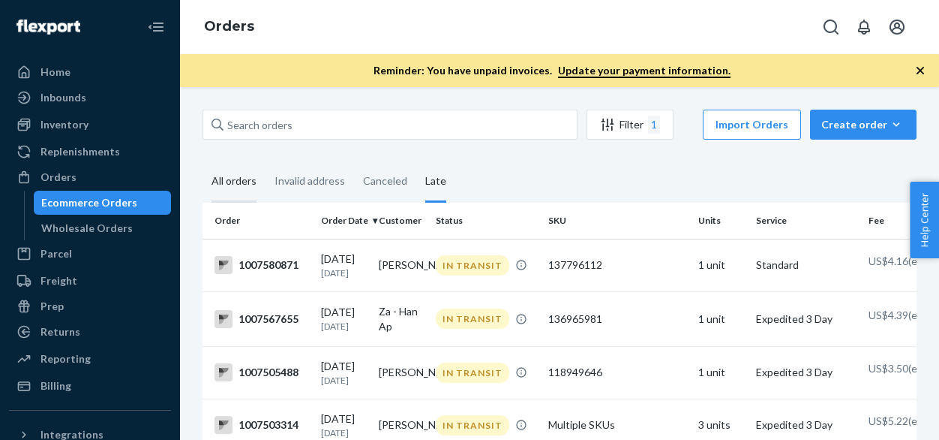
click at [237, 181] on div "All orders" at bounding box center [234, 181] width 45 height 41
click at [203, 161] on input "All orders" at bounding box center [203, 161] width 0 height 0
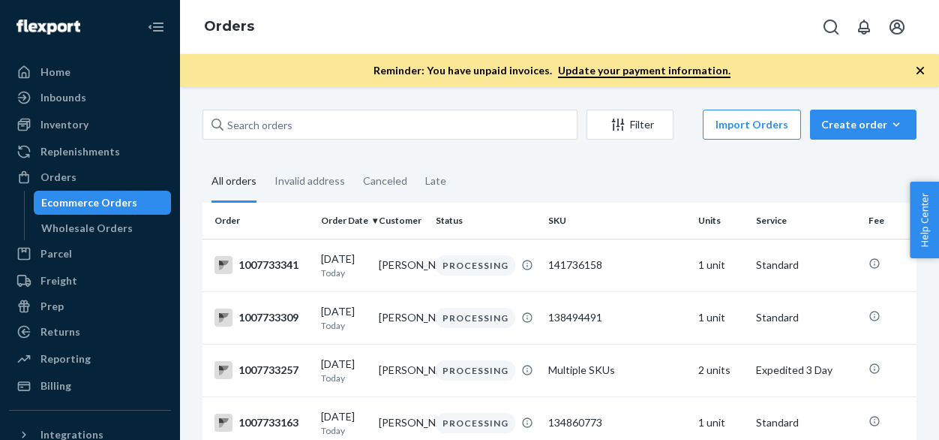
click at [555, 167] on fieldset "All orders Invalid address Canceled Late" at bounding box center [560, 181] width 714 height 41
click at [443, 177] on div "Late" at bounding box center [435, 181] width 39 height 41
click at [416, 161] on input "Late" at bounding box center [416, 161] width 0 height 0
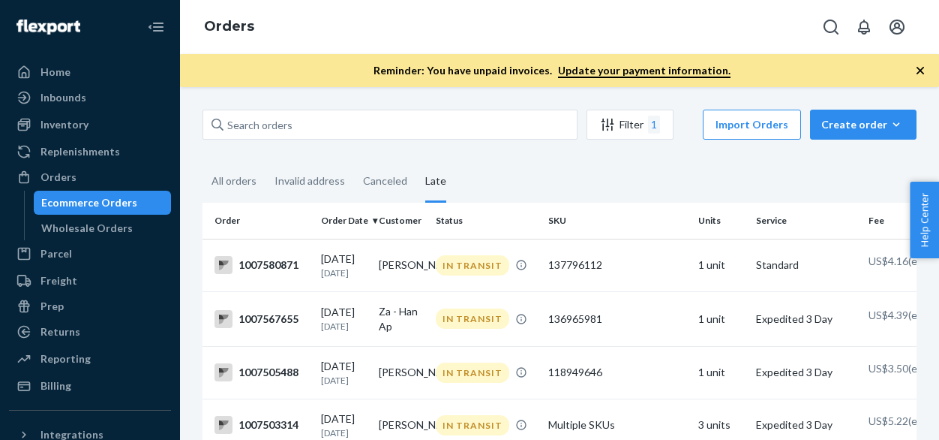
click at [644, 170] on fieldset "All orders Invalid address Canceled Late" at bounding box center [560, 181] width 714 height 41
click at [236, 181] on div "All orders" at bounding box center [234, 181] width 45 height 41
click at [203, 161] on input "All orders" at bounding box center [203, 161] width 0 height 0
